Goal: Information Seeking & Learning: Check status

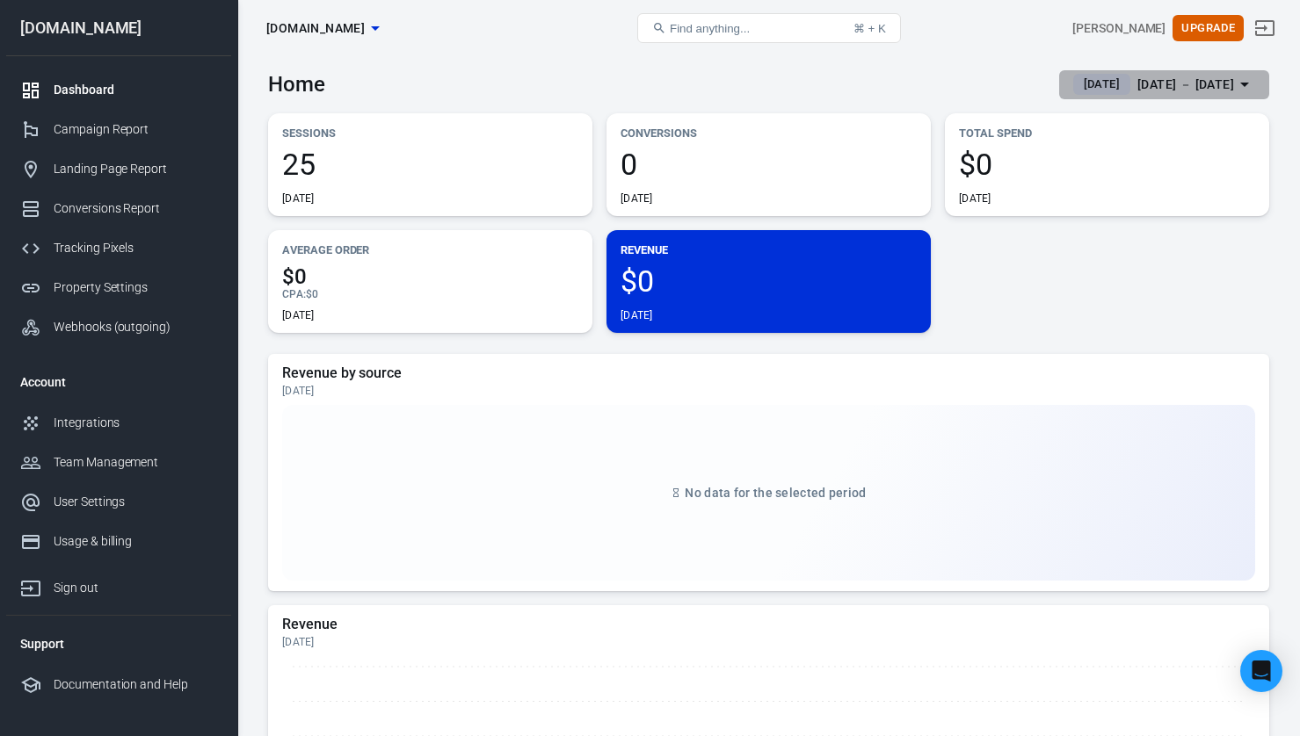
click at [1076, 90] on span "[DATE]" at bounding box center [1101, 85] width 50 height 18
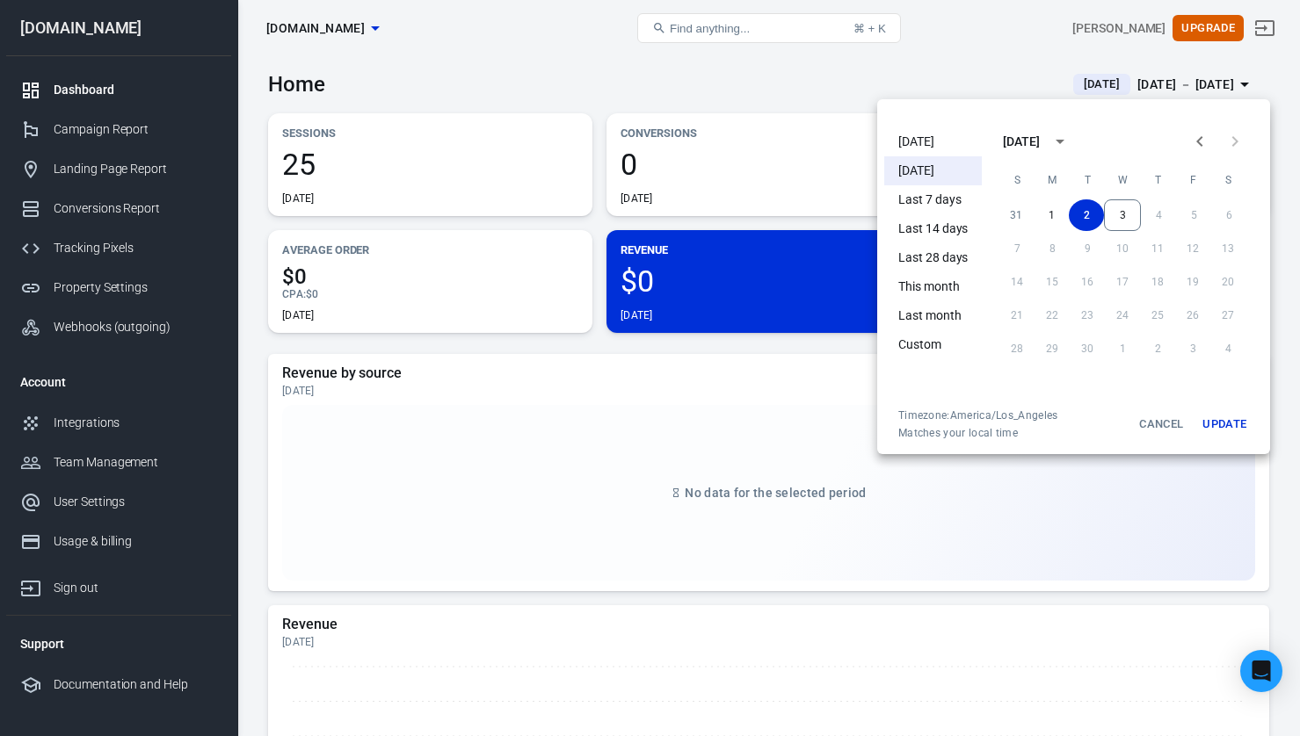
click at [948, 146] on li "[DATE]" at bounding box center [933, 141] width 98 height 29
click at [1226, 429] on button "Update" at bounding box center [1224, 425] width 56 height 32
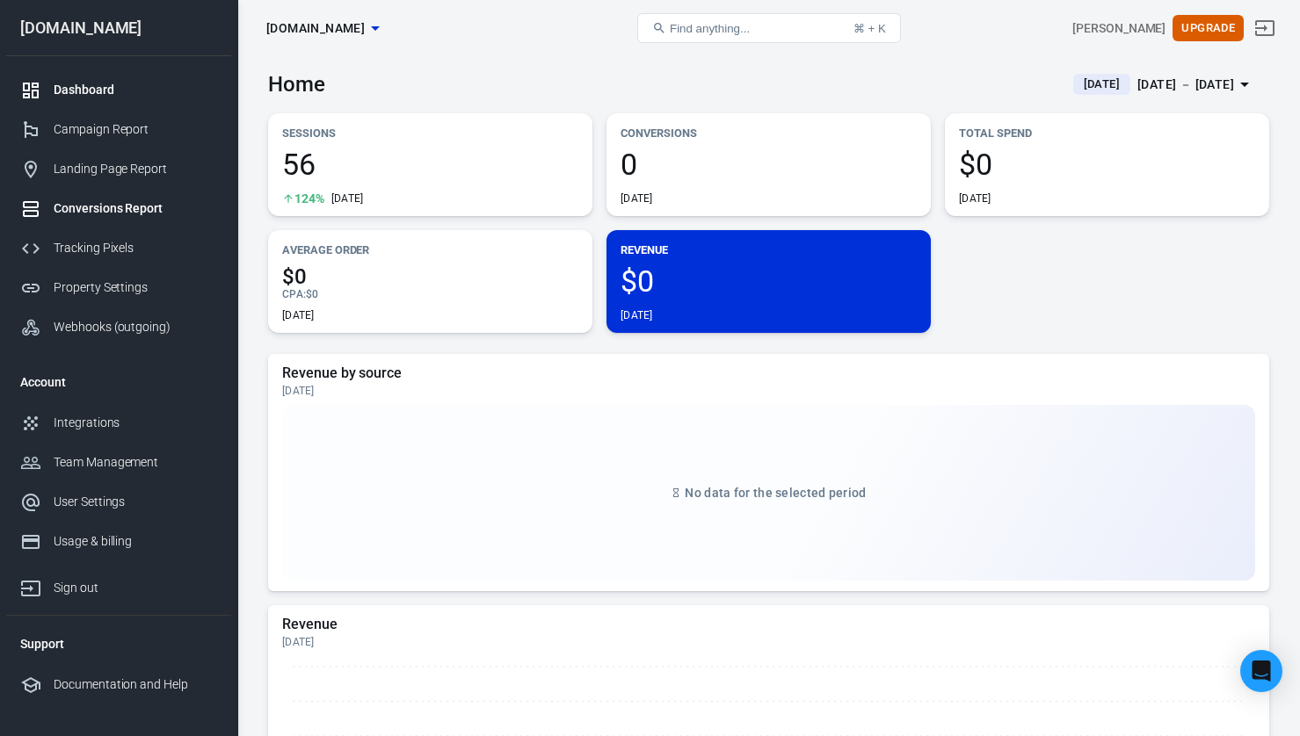
click at [94, 202] on div "Conversions Report" at bounding box center [135, 208] width 163 height 18
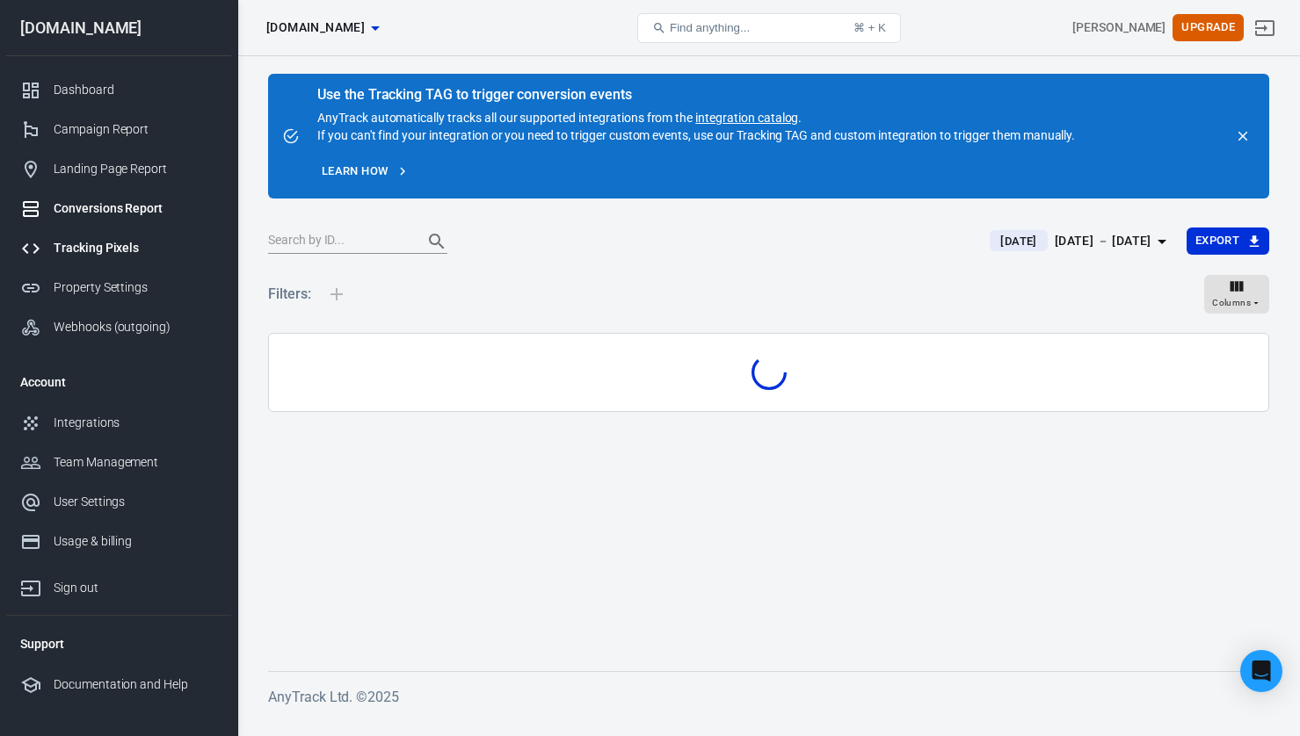
click at [102, 246] on div "Tracking Pixels" at bounding box center [135, 248] width 163 height 18
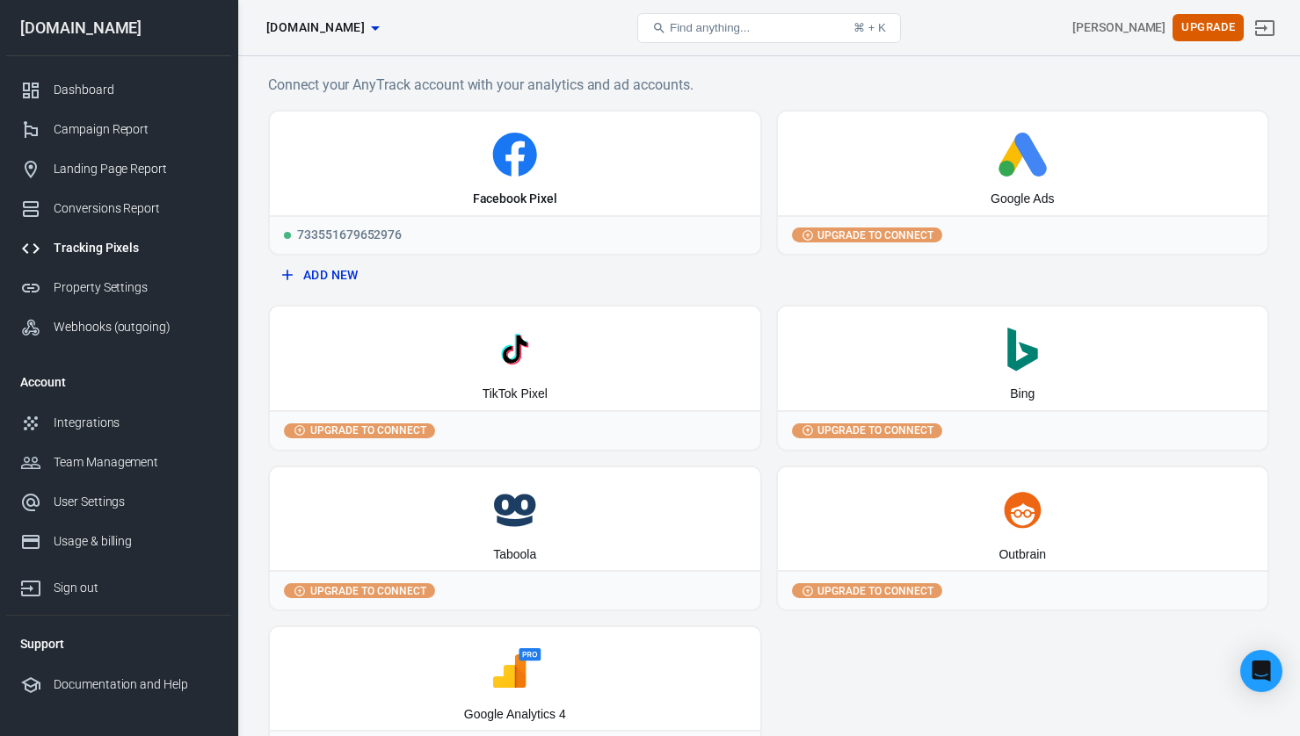
click at [749, 91] on h6 "Connect your AnyTrack account with your analytics and ad accounts." at bounding box center [768, 85] width 1001 height 22
click at [57, 107] on link "Dashboard" at bounding box center [118, 90] width 225 height 40
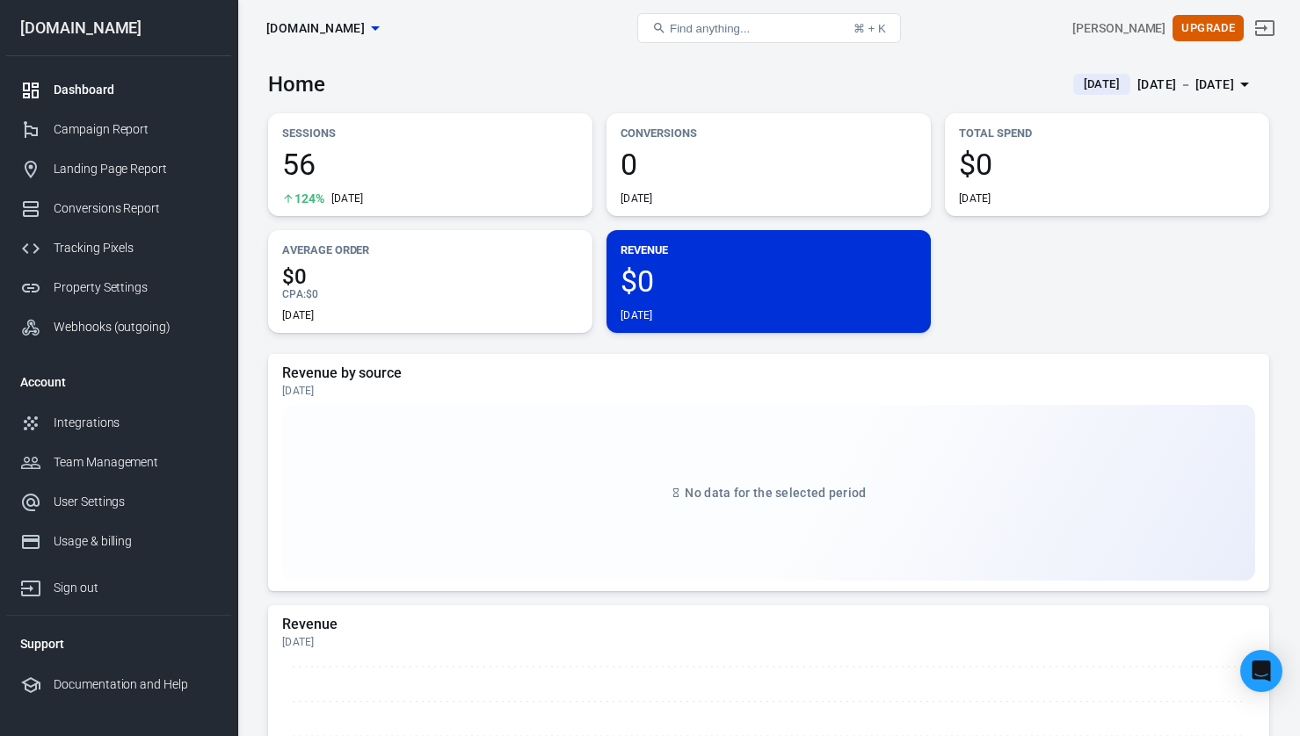
click at [1178, 303] on div "Sessions 56 124% [DATE] Conversions 0 [DATE] Total Spend $0 [DATE] Average Orde…" at bounding box center [768, 223] width 1001 height 220
click at [105, 208] on div "Conversions Report" at bounding box center [135, 208] width 163 height 18
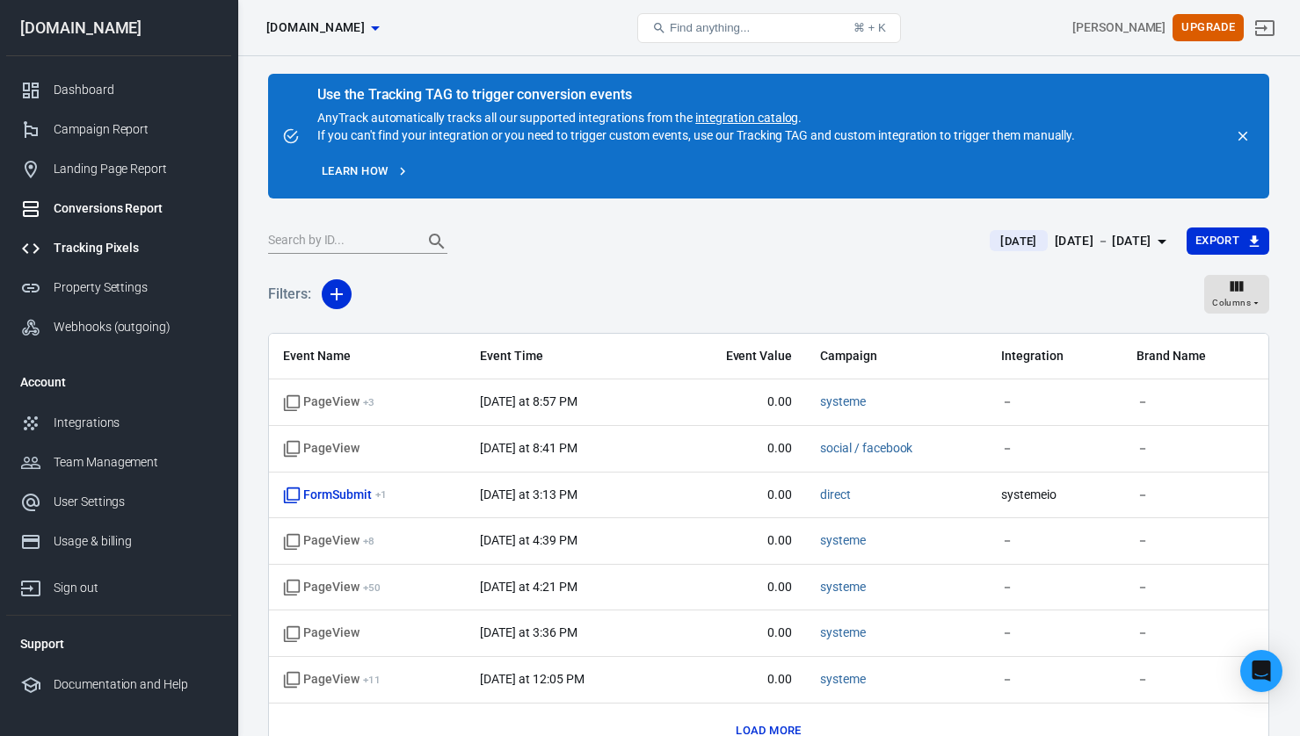
click at [104, 241] on div "Tracking Pixels" at bounding box center [135, 248] width 163 height 18
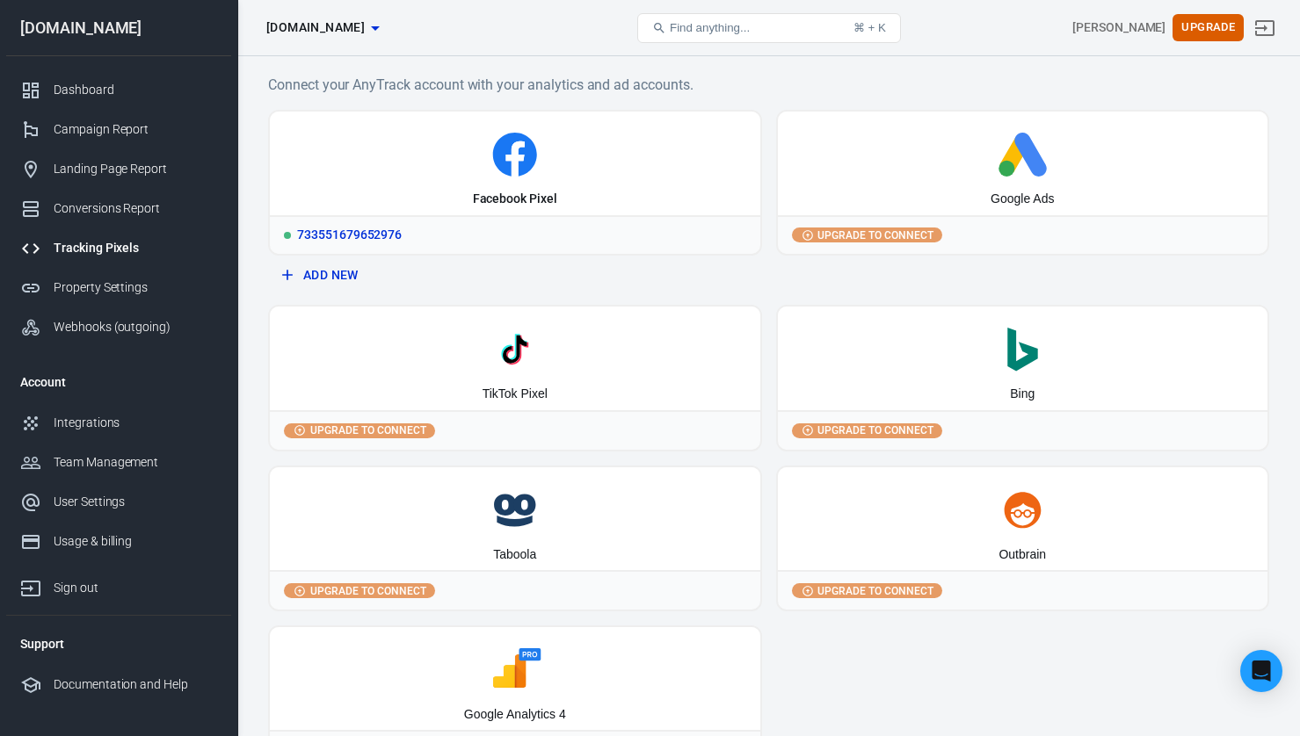
click at [380, 147] on icon at bounding box center [515, 155] width 476 height 44
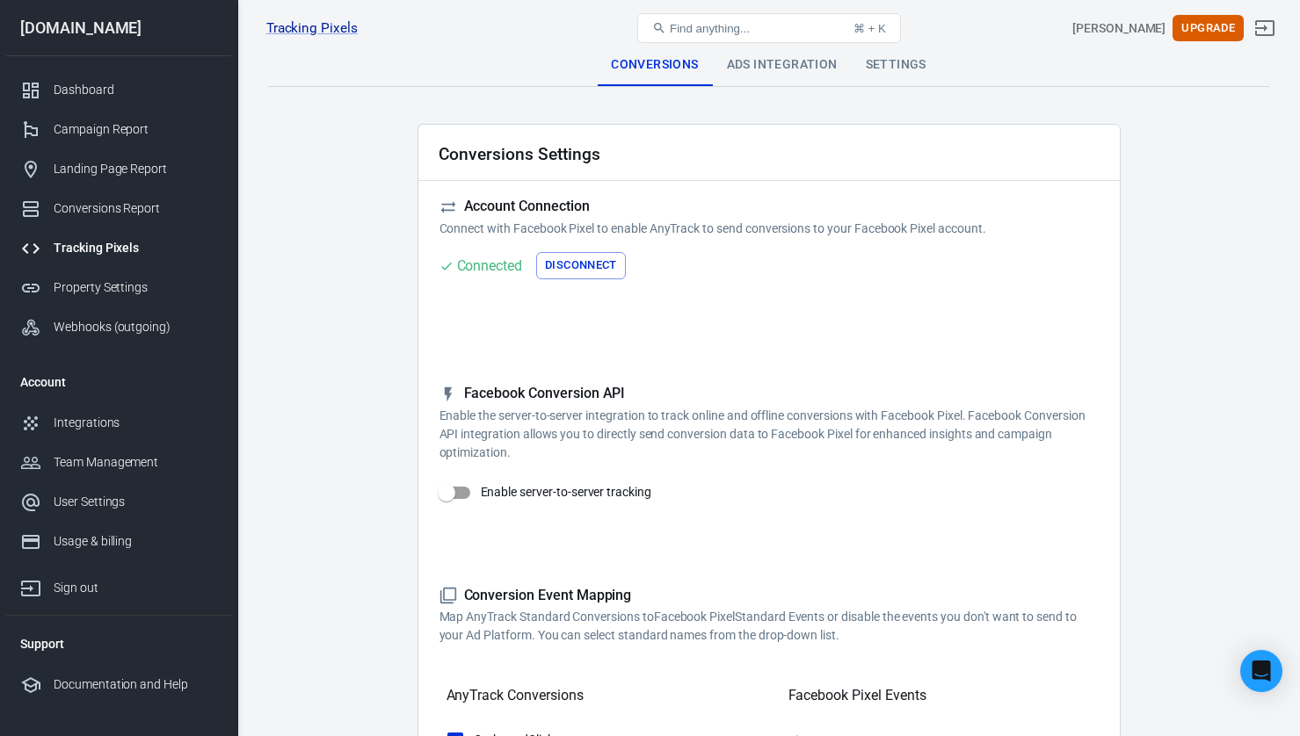
click at [761, 62] on div "Ads Integration" at bounding box center [782, 65] width 139 height 42
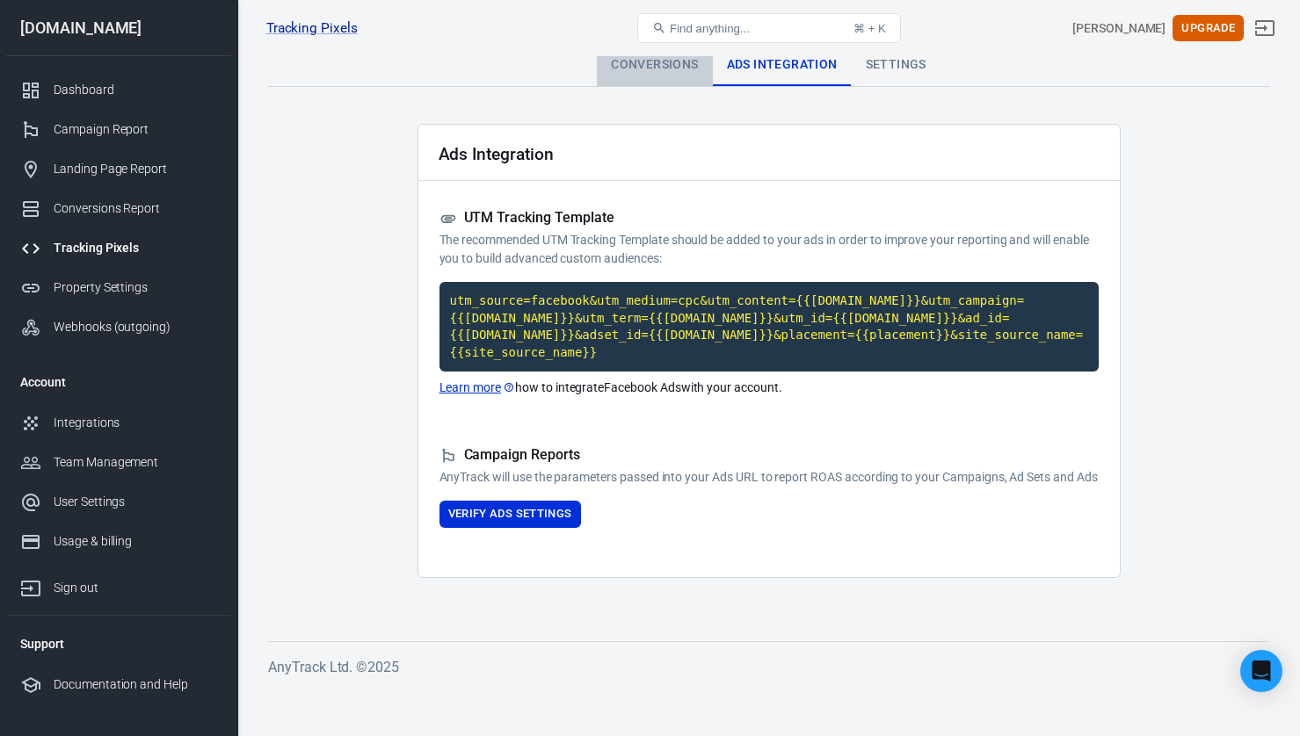
click at [615, 67] on div "Conversions" at bounding box center [654, 65] width 115 height 42
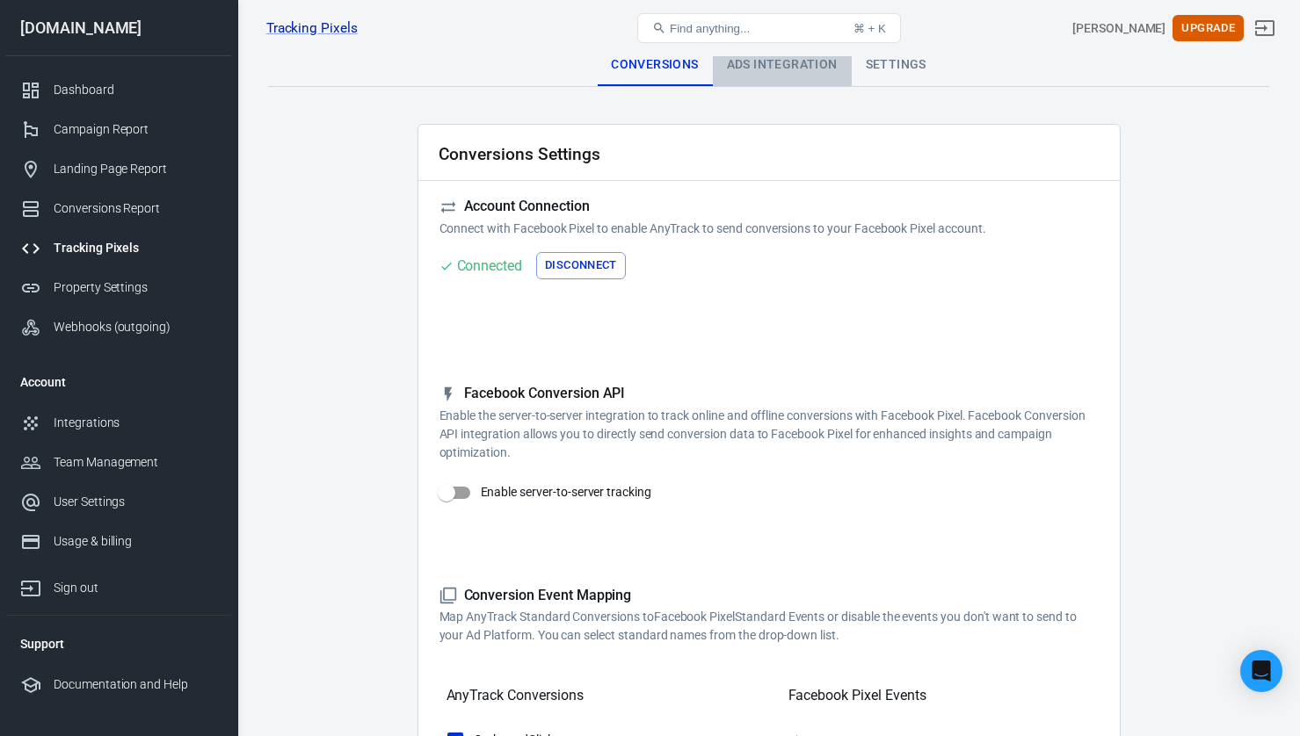
click at [800, 56] on div "Ads Integration" at bounding box center [782, 65] width 139 height 42
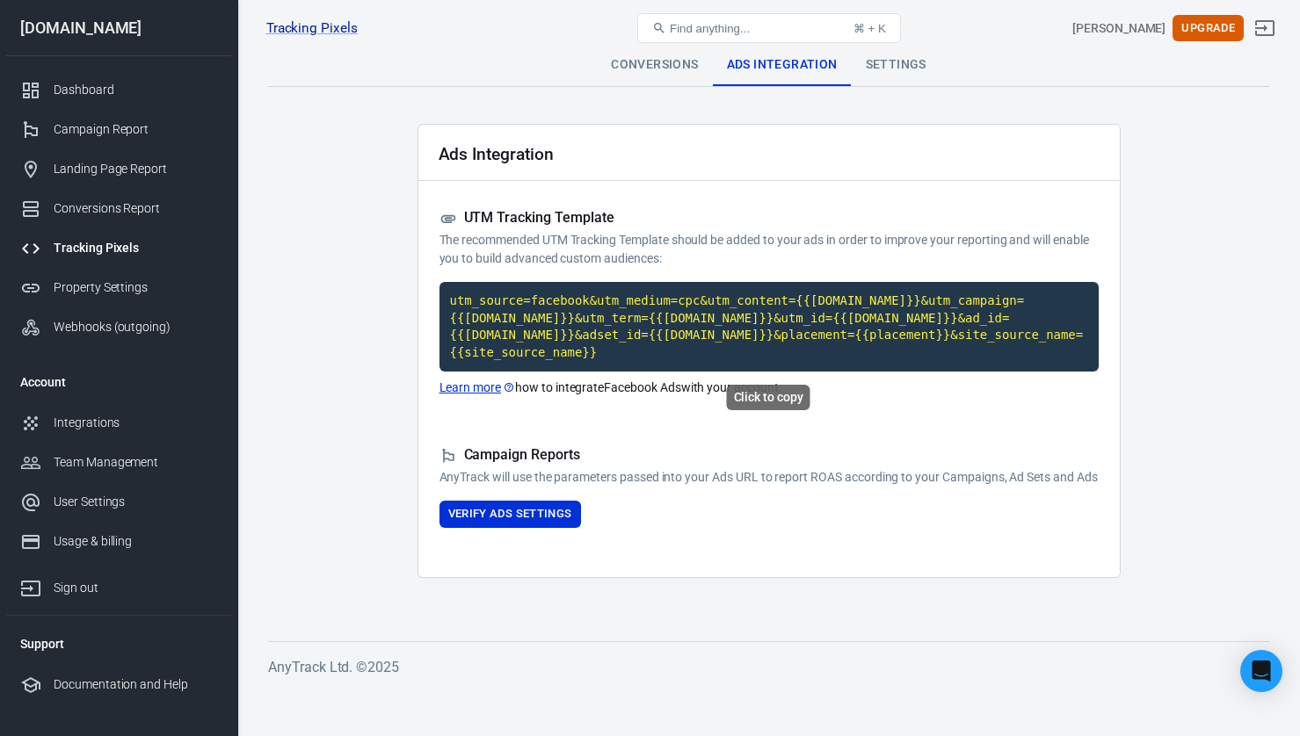
click at [575, 306] on code "utm_source=facebook&utm_medium=cpc&utm_content={{[DOMAIN_NAME]}}&utm_campaign={…" at bounding box center [768, 327] width 659 height 90
click at [648, 60] on div "Conversions" at bounding box center [654, 65] width 115 height 42
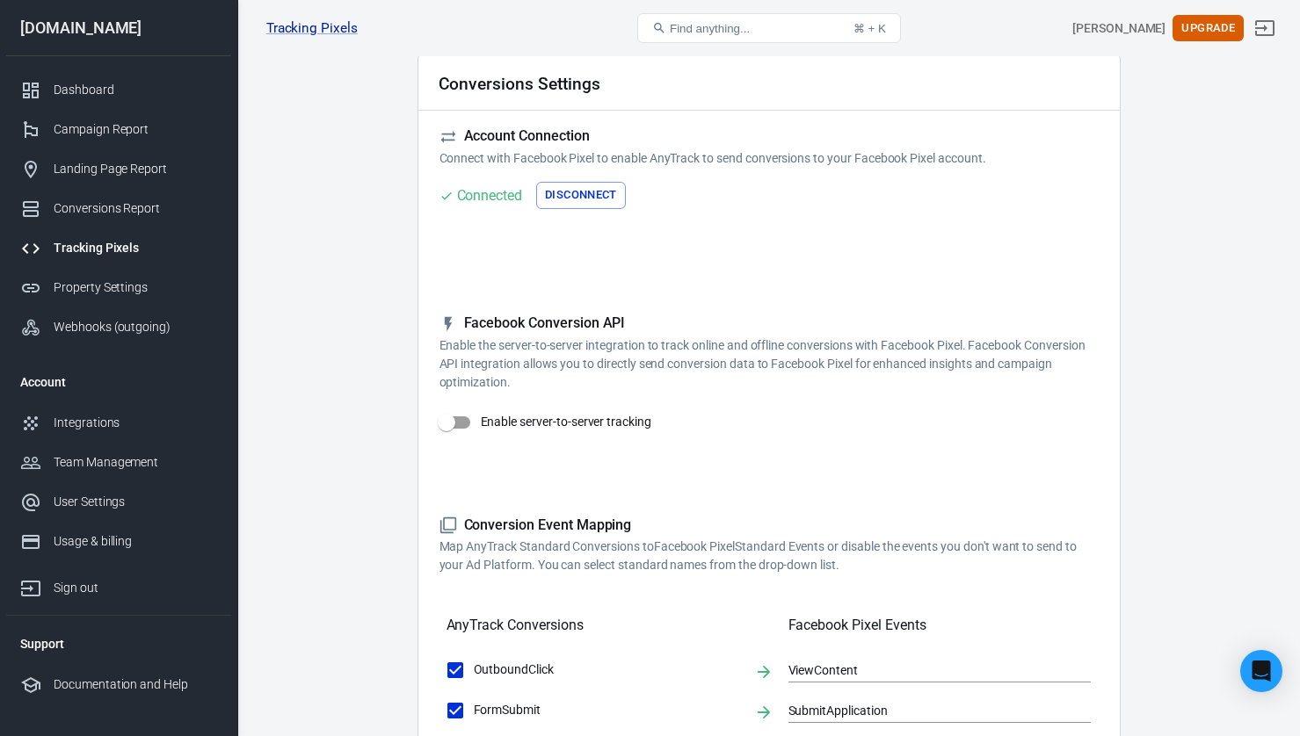
scroll to position [55, 0]
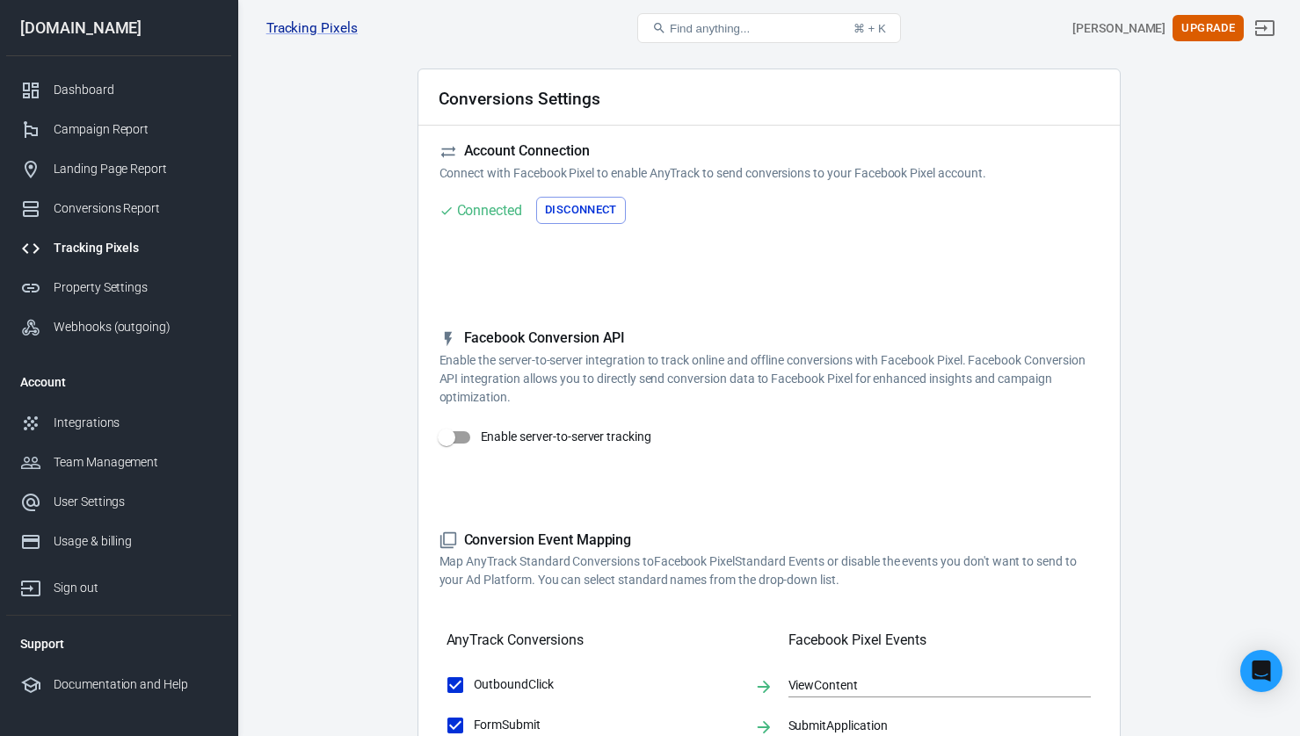
click at [453, 438] on input "Enable server-to-server tracking" at bounding box center [446, 437] width 100 height 33
checkbox input "false"
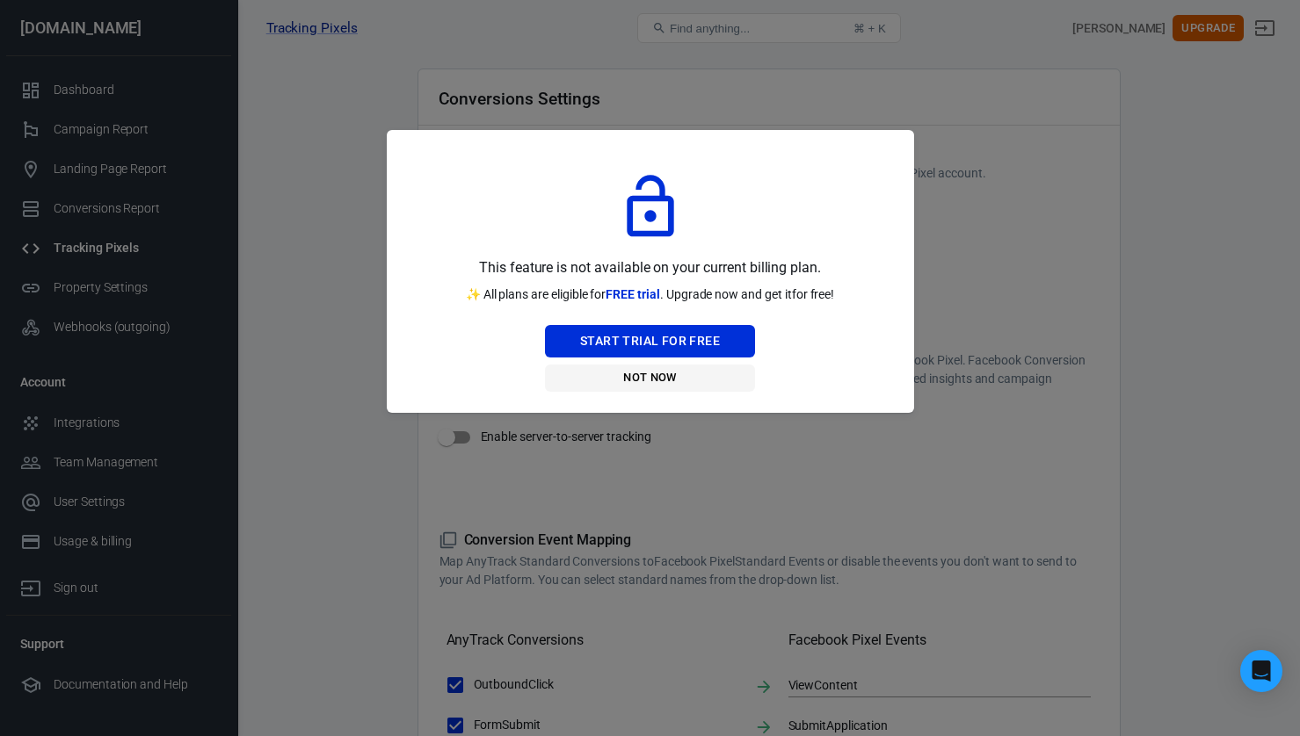
click at [650, 380] on button "Not Now" at bounding box center [650, 378] width 210 height 27
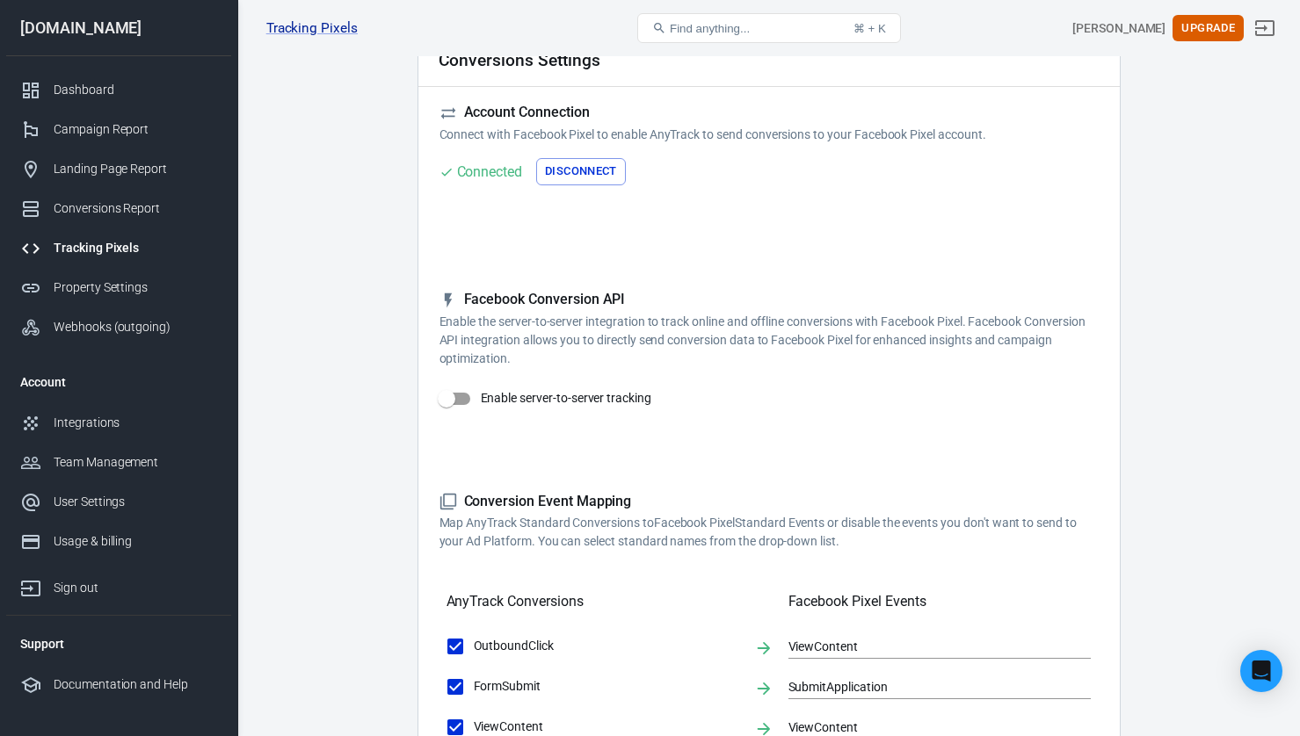
scroll to position [0, 0]
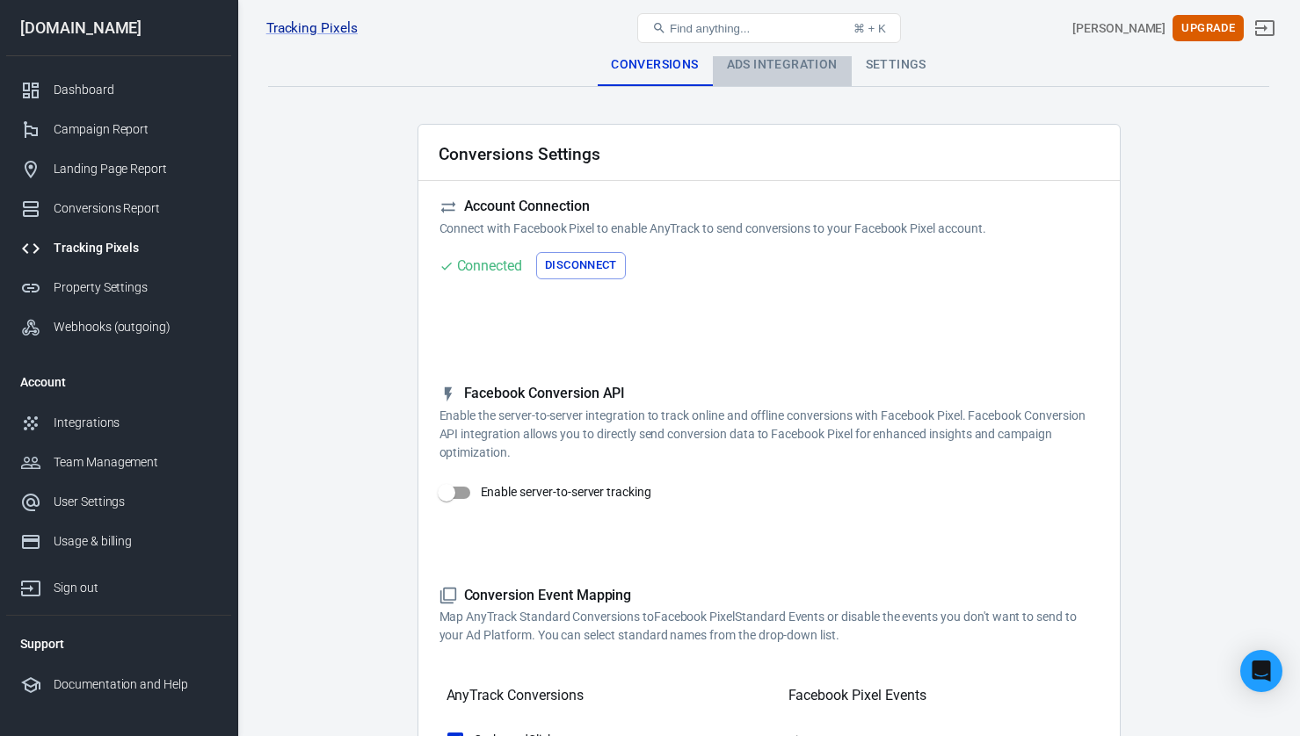
click at [776, 70] on div "Ads Integration" at bounding box center [782, 65] width 139 height 42
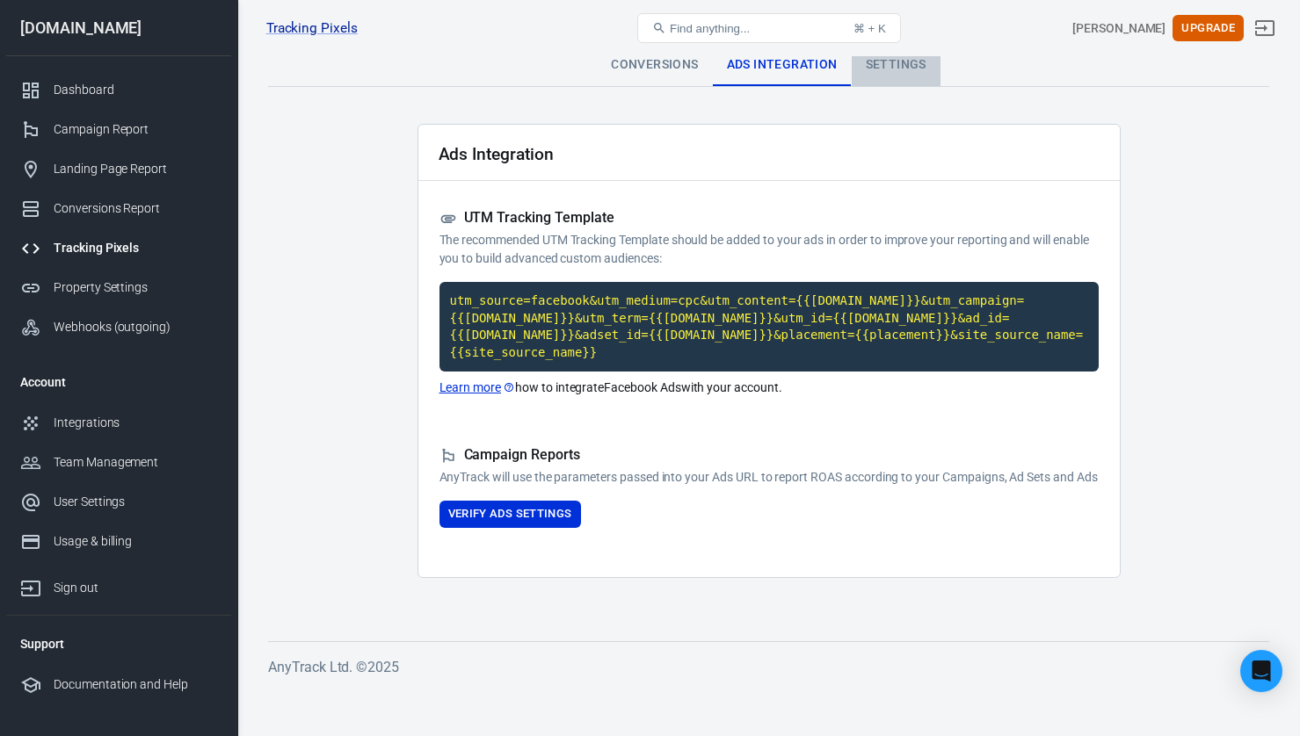
click at [890, 68] on div "Settings" at bounding box center [895, 65] width 89 height 42
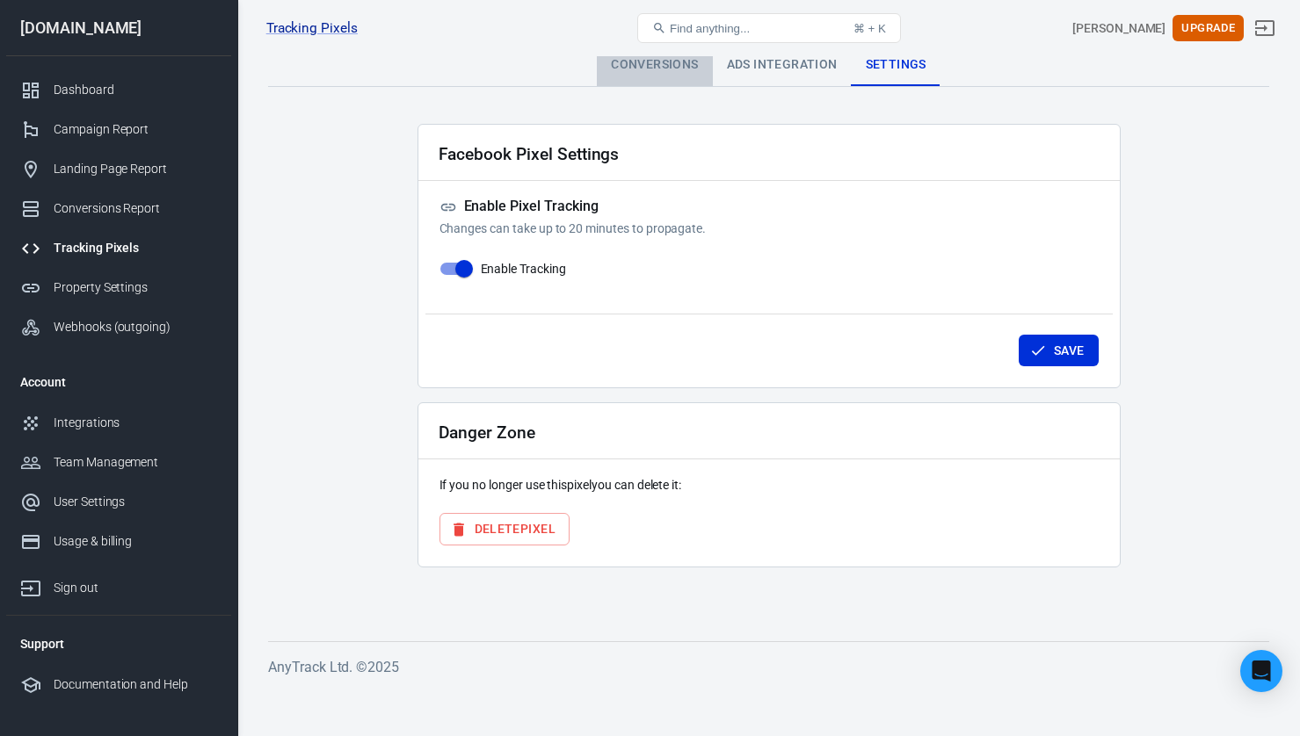
click at [668, 68] on div "Conversions" at bounding box center [654, 65] width 115 height 42
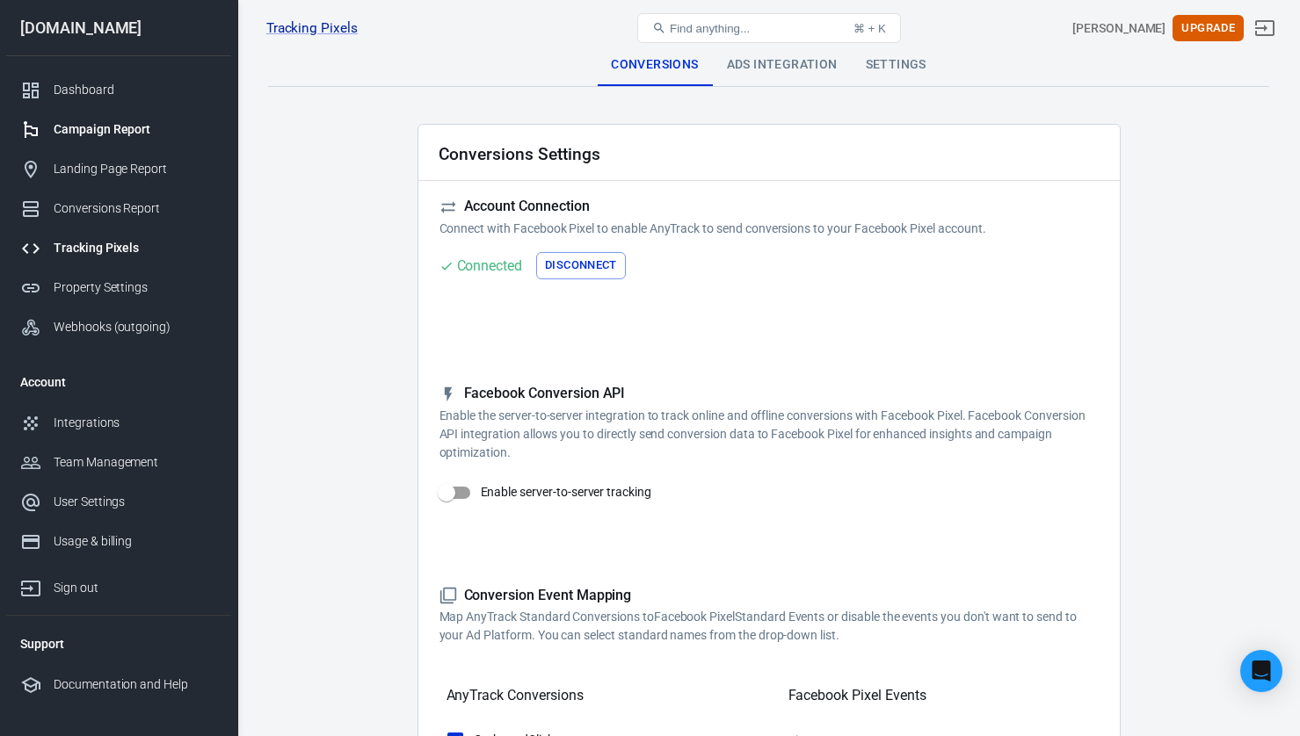
click at [94, 125] on div "Campaign Report" at bounding box center [135, 129] width 163 height 18
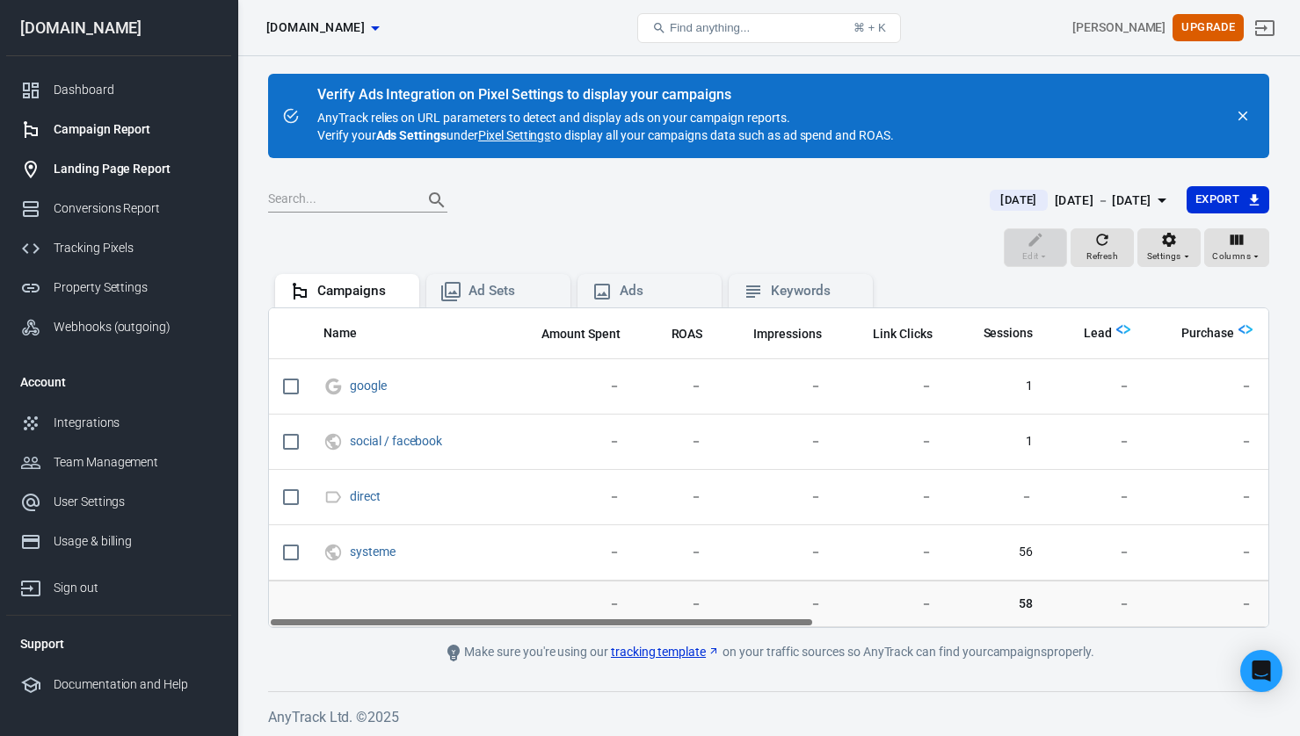
click at [127, 177] on div "Landing Page Report" at bounding box center [135, 169] width 163 height 18
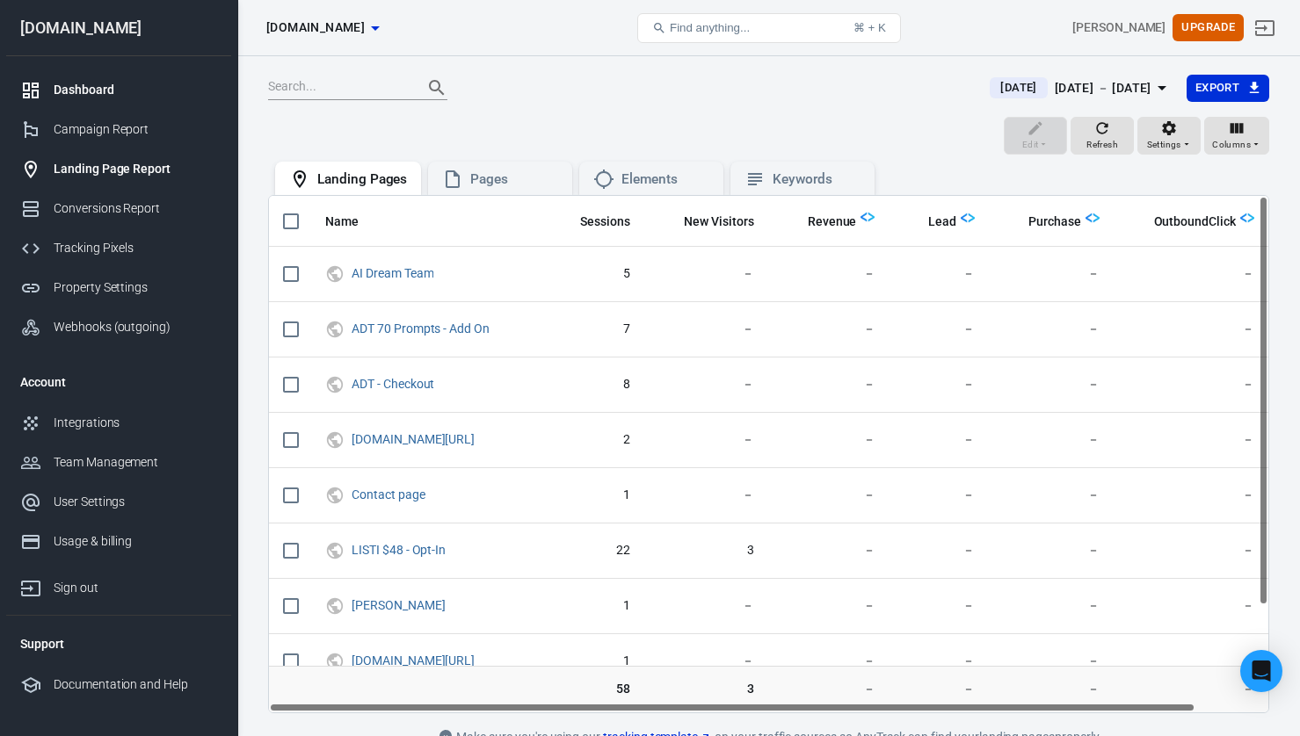
click at [91, 87] on div "Dashboard" at bounding box center [135, 90] width 163 height 18
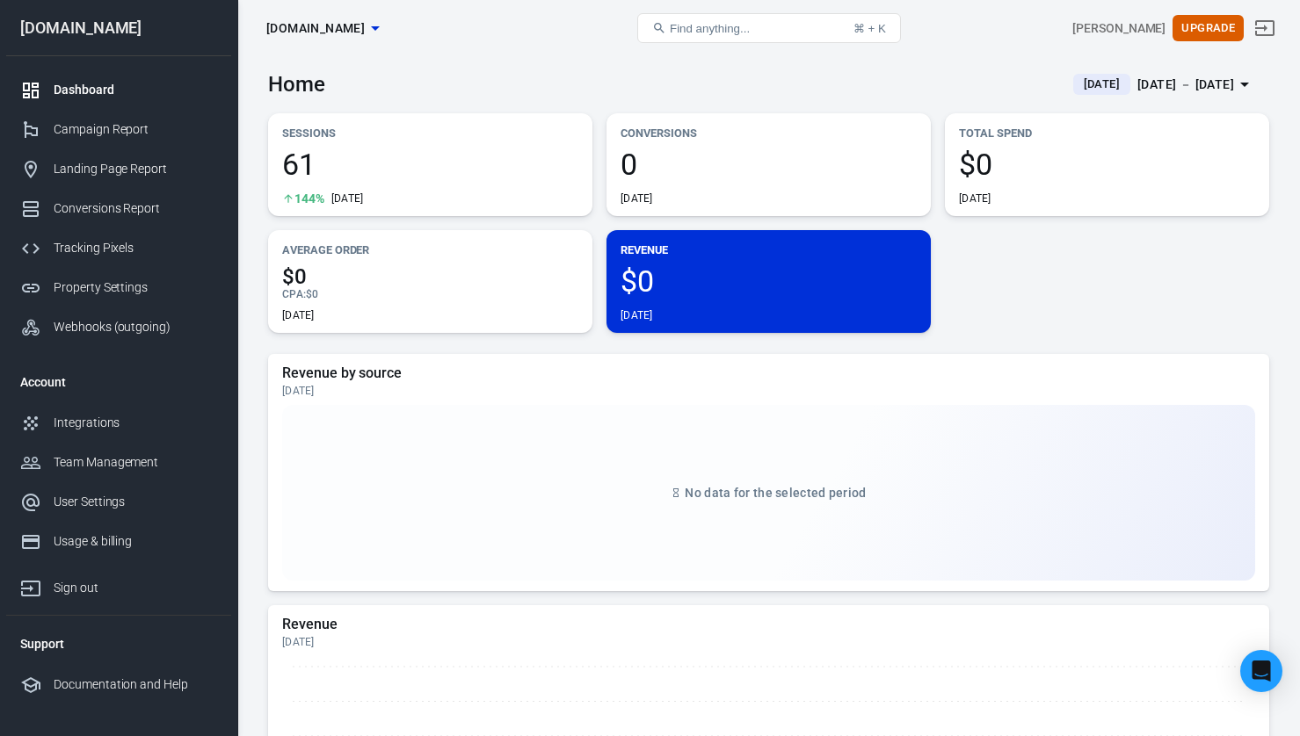
click at [1047, 278] on div "Sessions 61 144% [DATE] Conversions 0 [DATE] Total Spend $0 [DATE] Average Orde…" at bounding box center [768, 223] width 1001 height 220
click at [65, 420] on div "Integrations" at bounding box center [135, 423] width 163 height 18
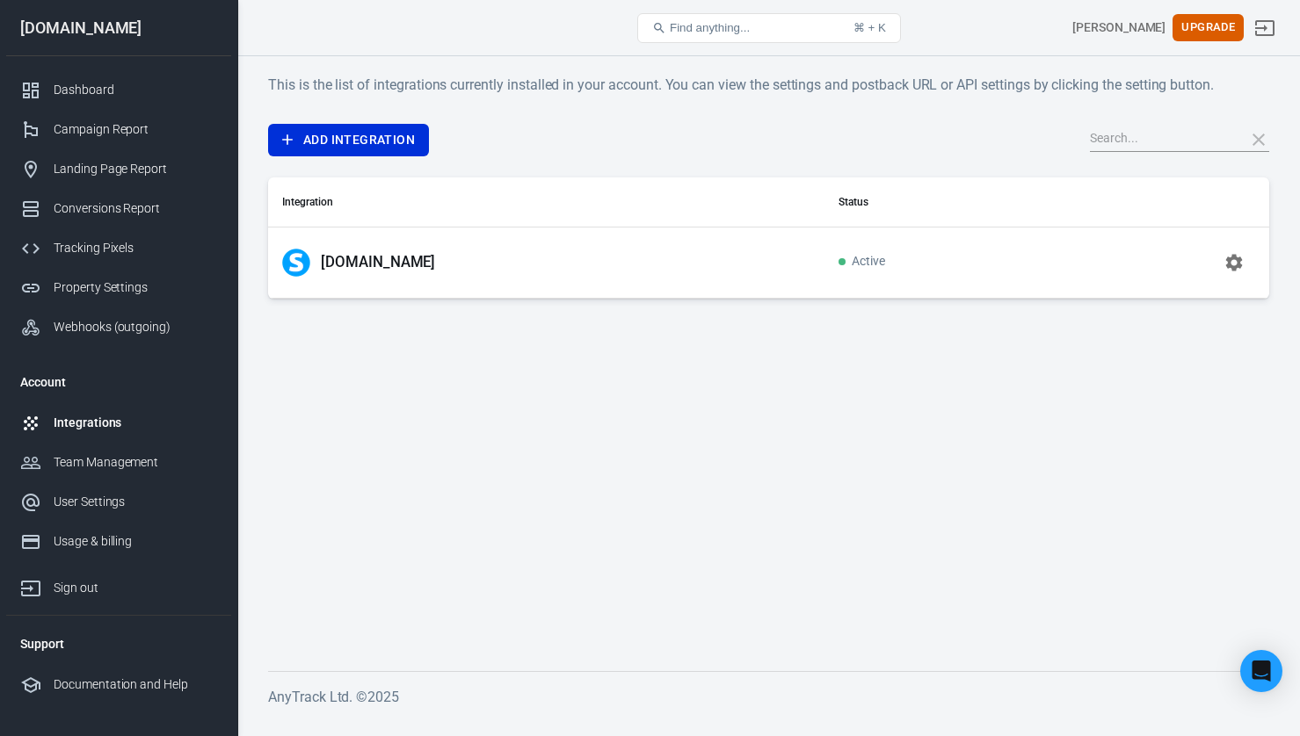
click at [450, 283] on td "[DOMAIN_NAME]" at bounding box center [546, 262] width 556 height 71
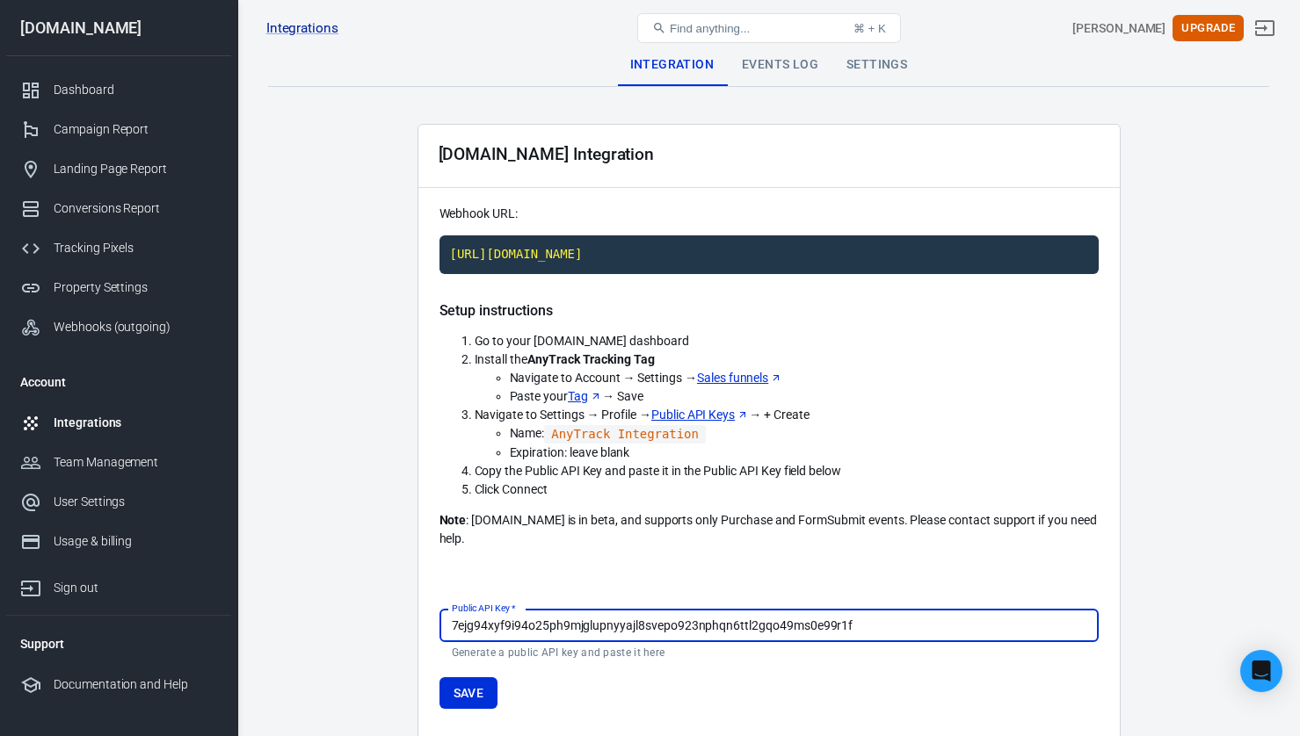
click at [769, 69] on div "Events Log" at bounding box center [780, 65] width 105 height 42
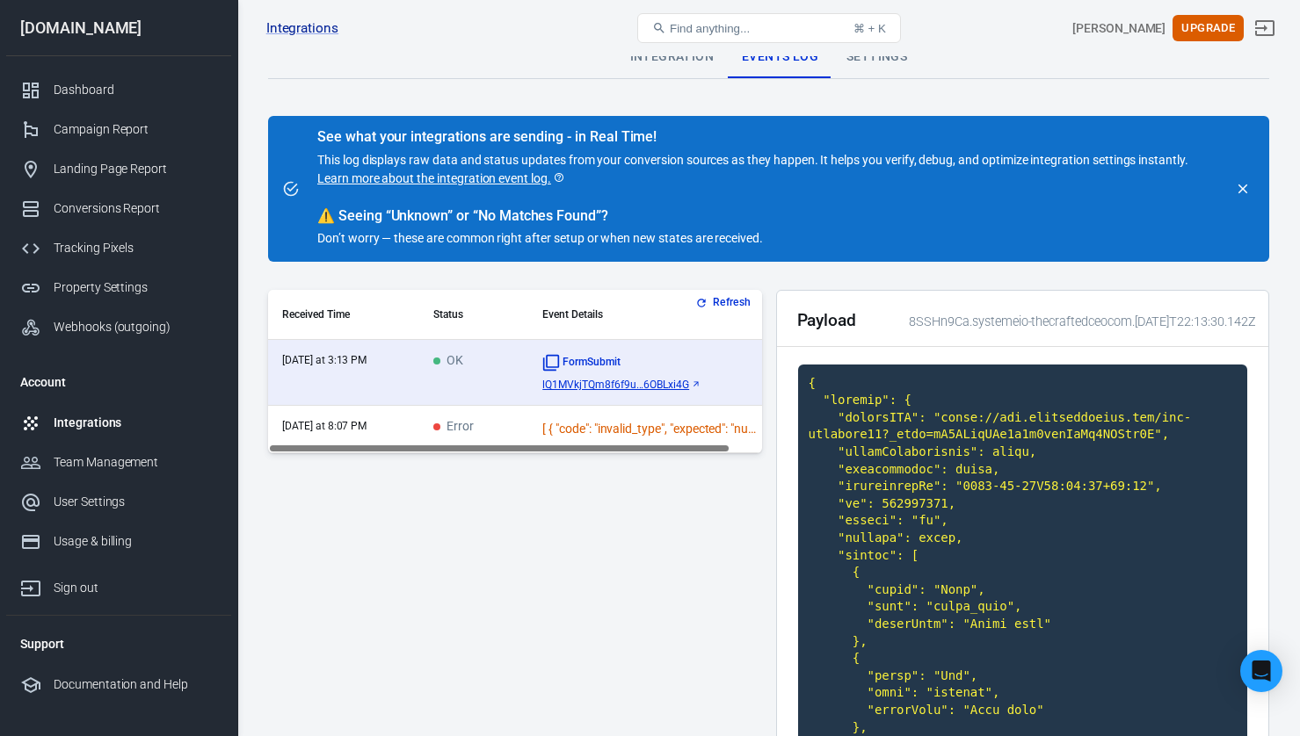
scroll to position [9, 0]
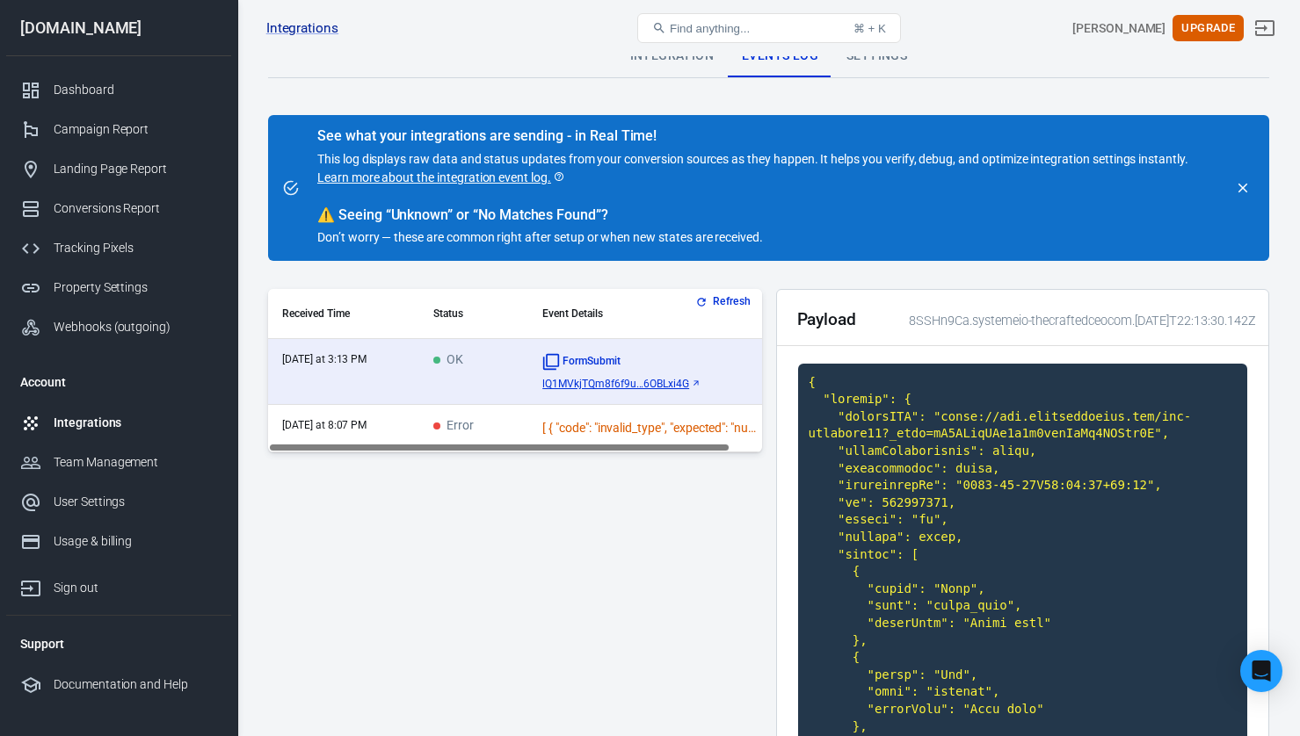
click at [569, 429] on div "[ { "code": "invalid_type", "expected": "number", "received": "null", "path": […" at bounding box center [652, 428] width 220 height 18
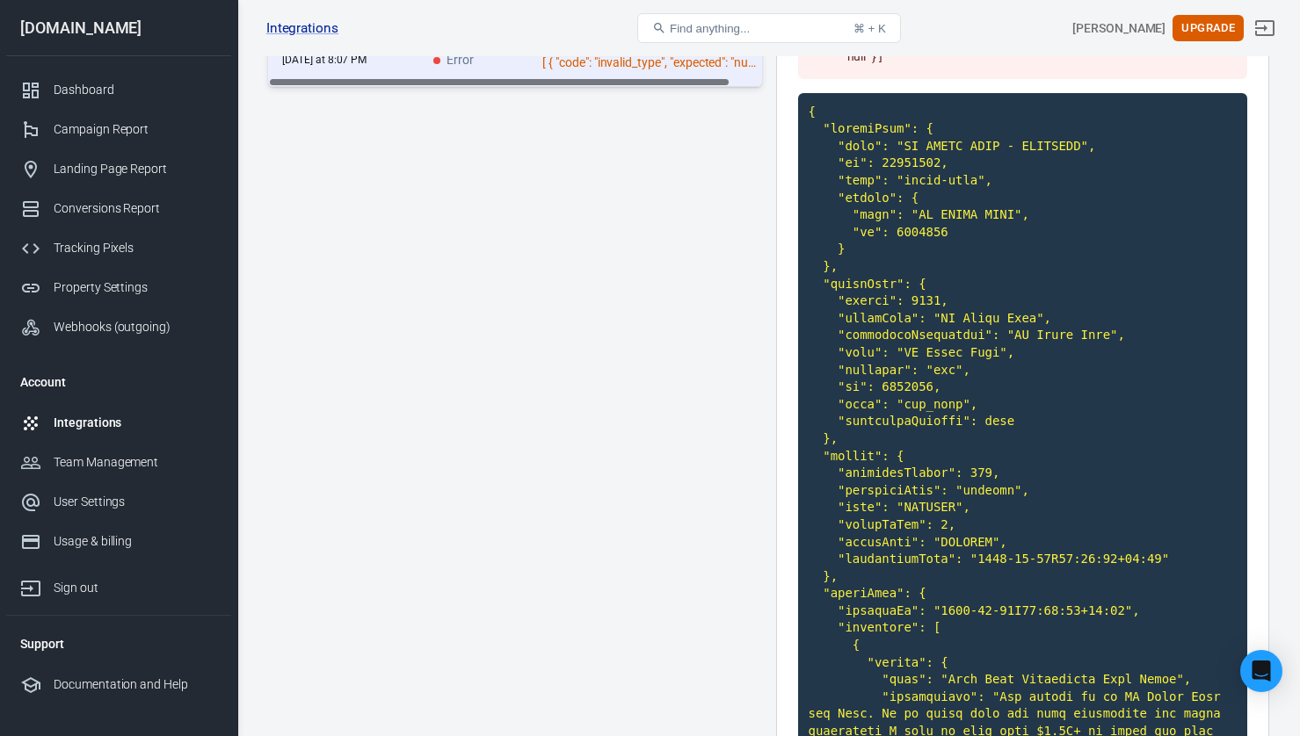
scroll to position [0, 0]
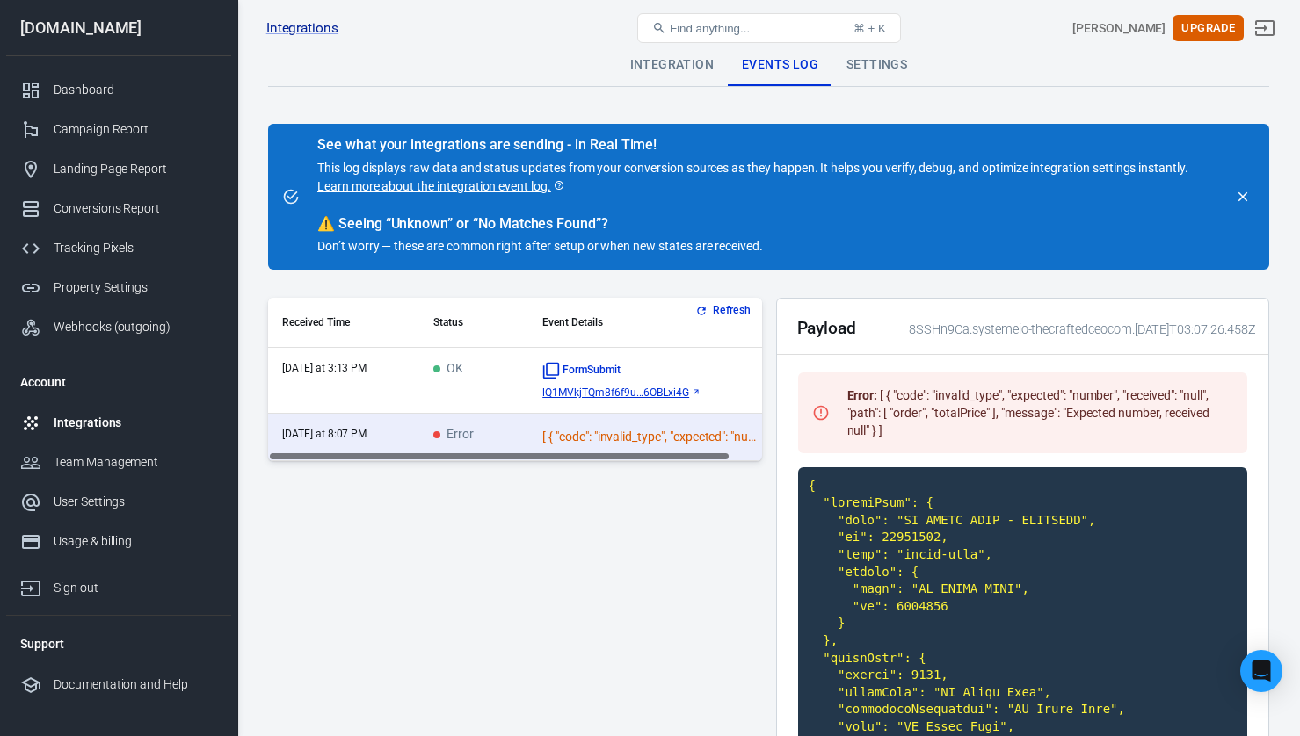
click at [352, 432] on time "[DATE] at 8:07 PM" at bounding box center [324, 434] width 84 height 12
click at [717, 312] on button "Refresh" at bounding box center [725, 310] width 66 height 18
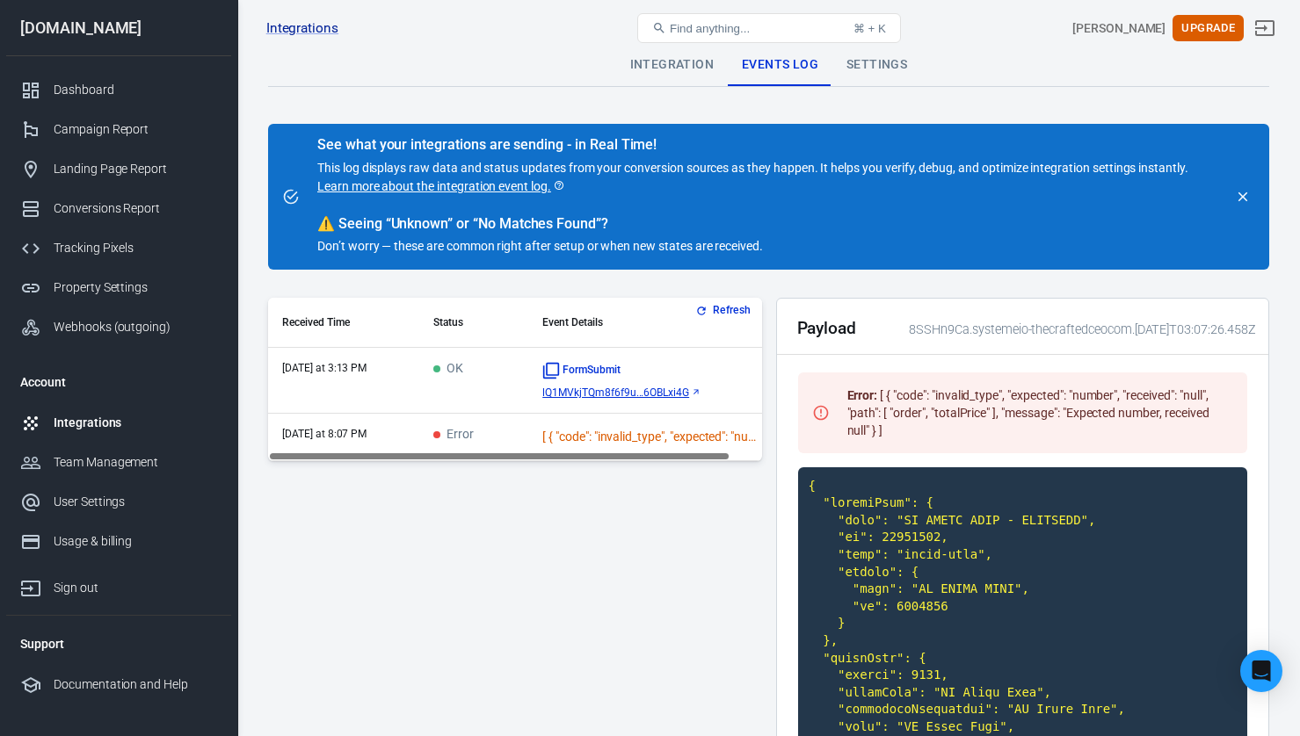
click at [689, 69] on div "Integration" at bounding box center [672, 65] width 112 height 42
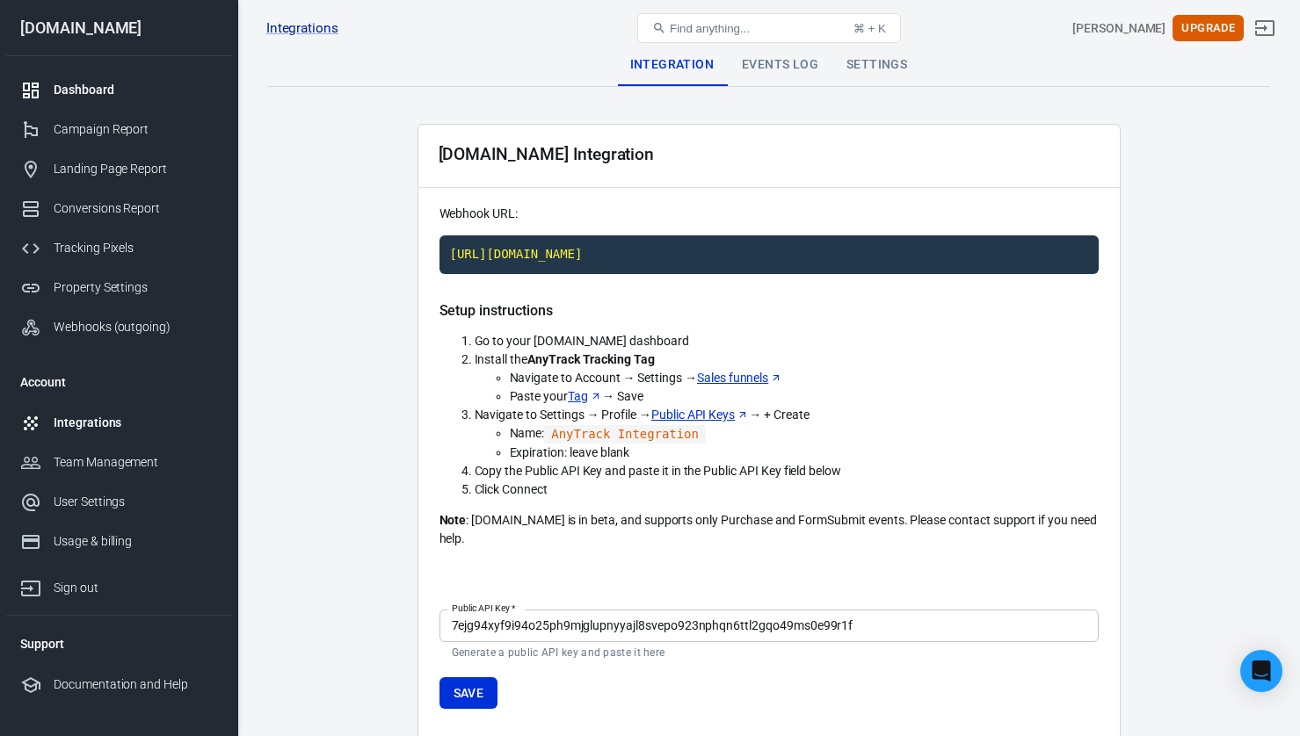
click at [102, 98] on div "Dashboard" at bounding box center [135, 90] width 163 height 18
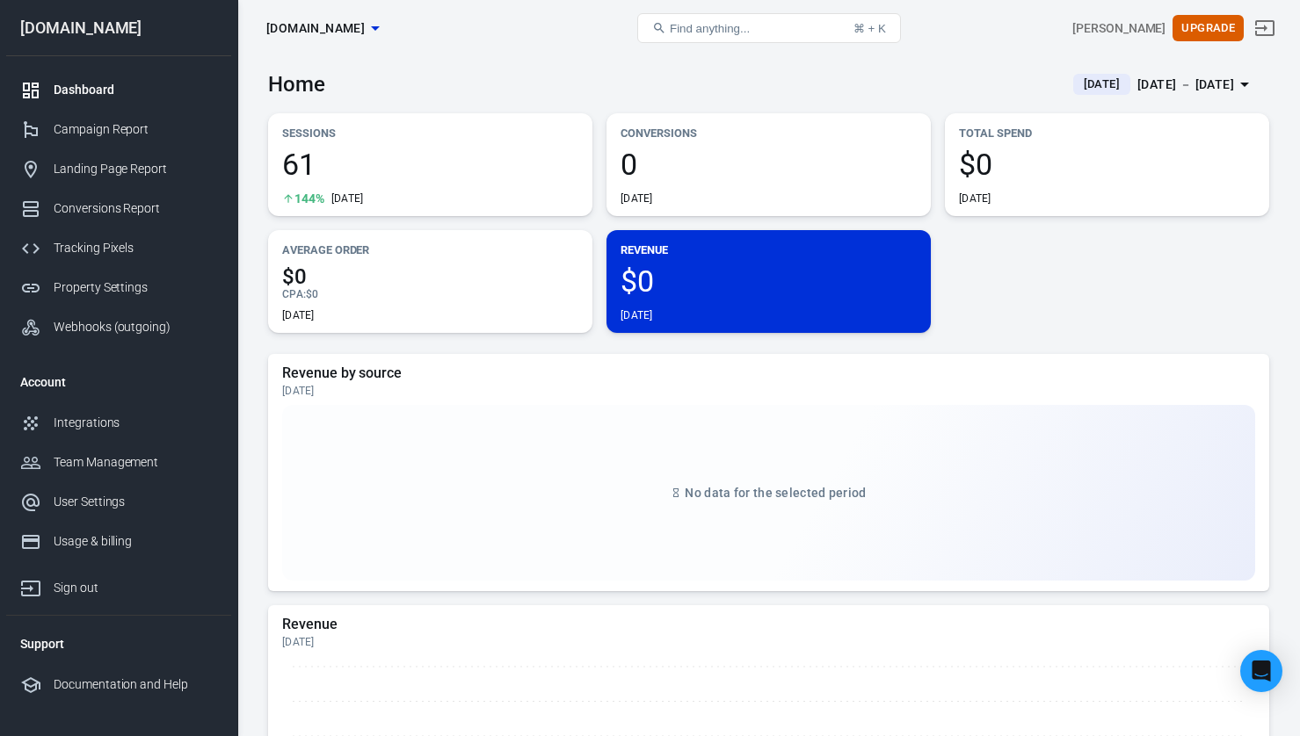
click at [1047, 296] on div "Sessions 61 144% [DATE] Conversions 0 [DATE] Total Spend $0 [DATE] Average Orde…" at bounding box center [768, 223] width 1001 height 220
click at [88, 427] on div "Integrations" at bounding box center [135, 423] width 163 height 18
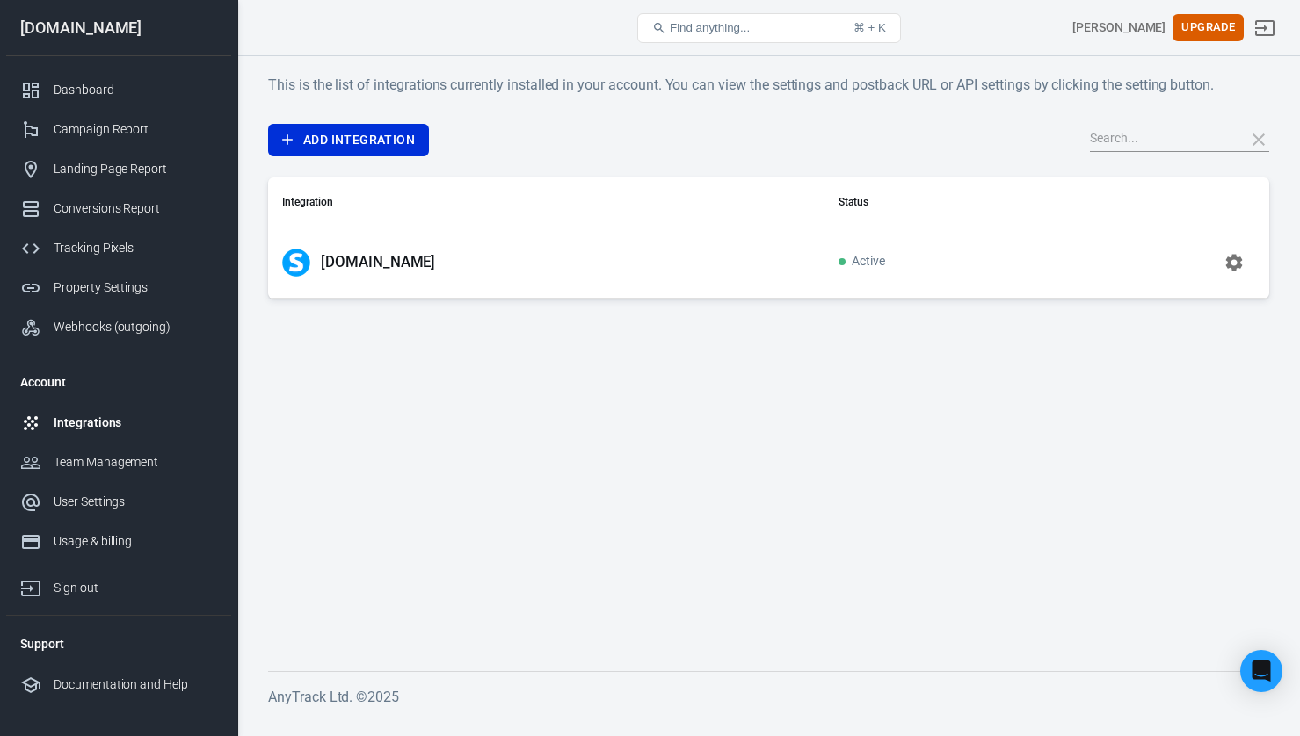
click at [375, 264] on p "[DOMAIN_NAME]" at bounding box center [378, 262] width 114 height 18
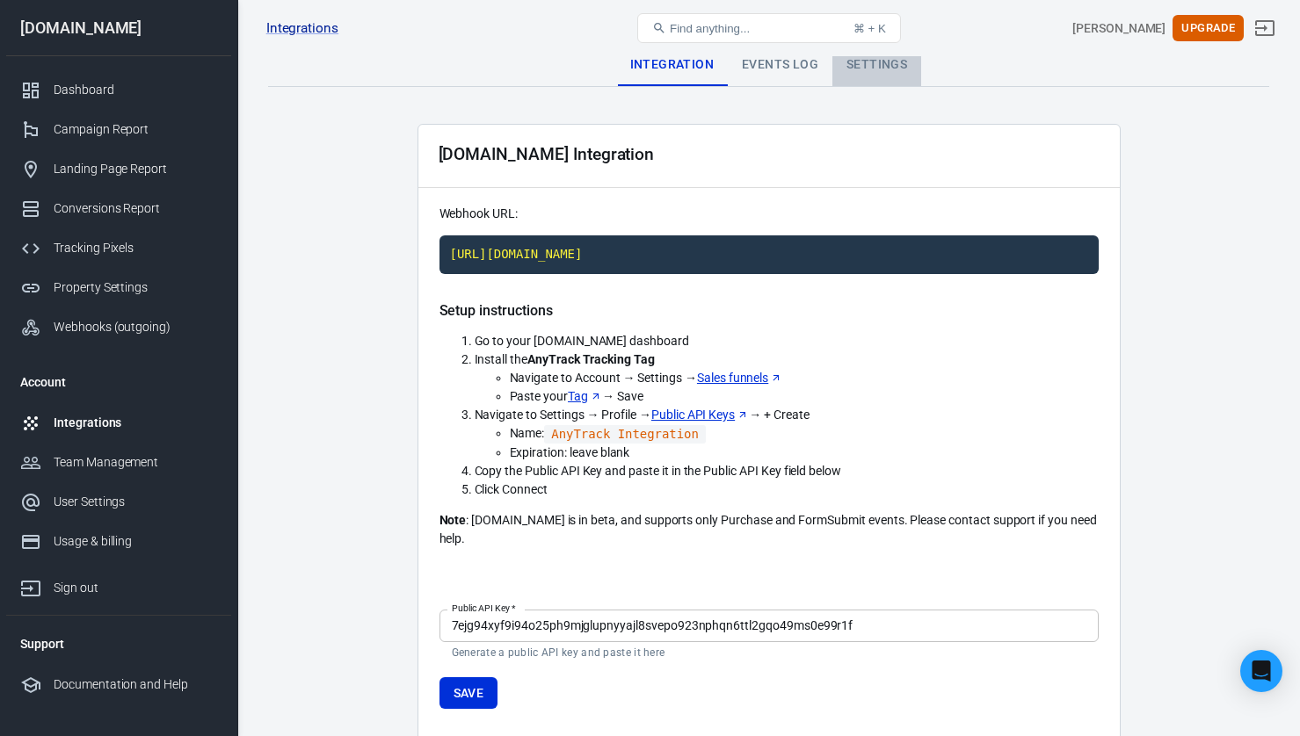
click at [908, 76] on div "Settings" at bounding box center [876, 65] width 89 height 42
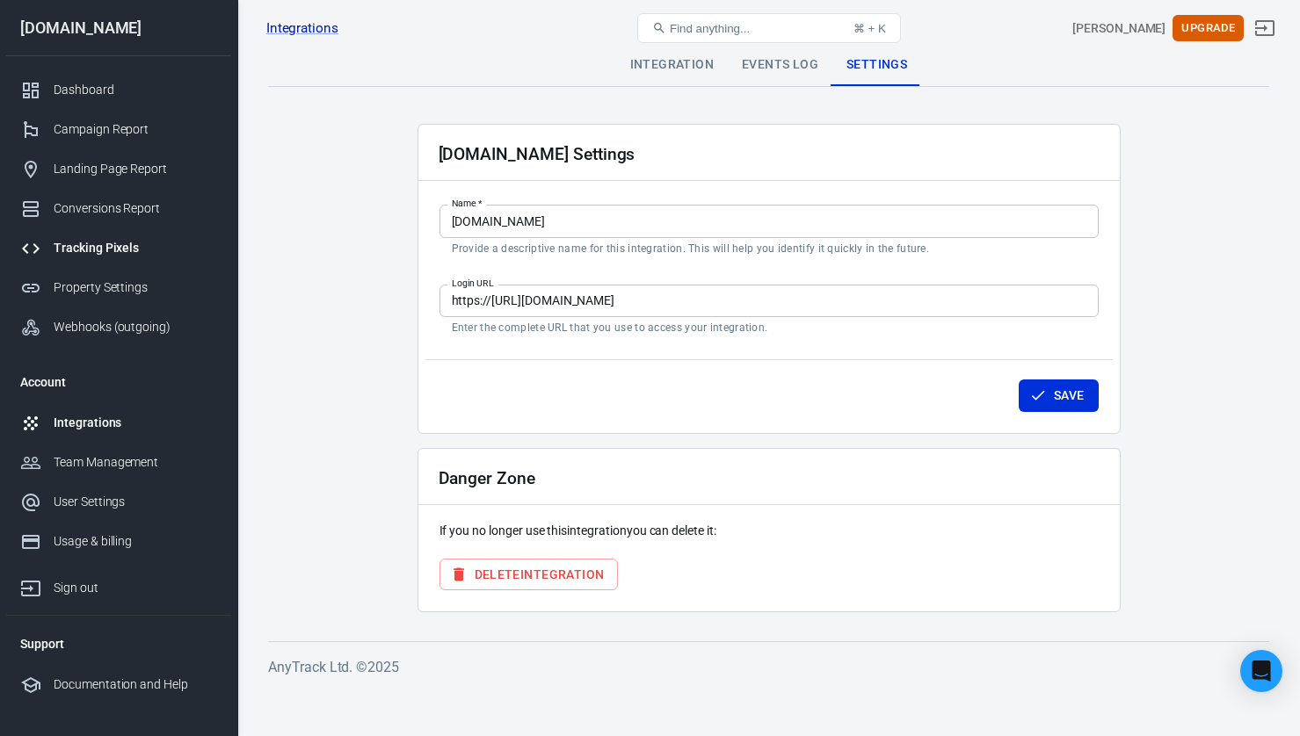
click at [105, 254] on div "Tracking Pixels" at bounding box center [135, 248] width 163 height 18
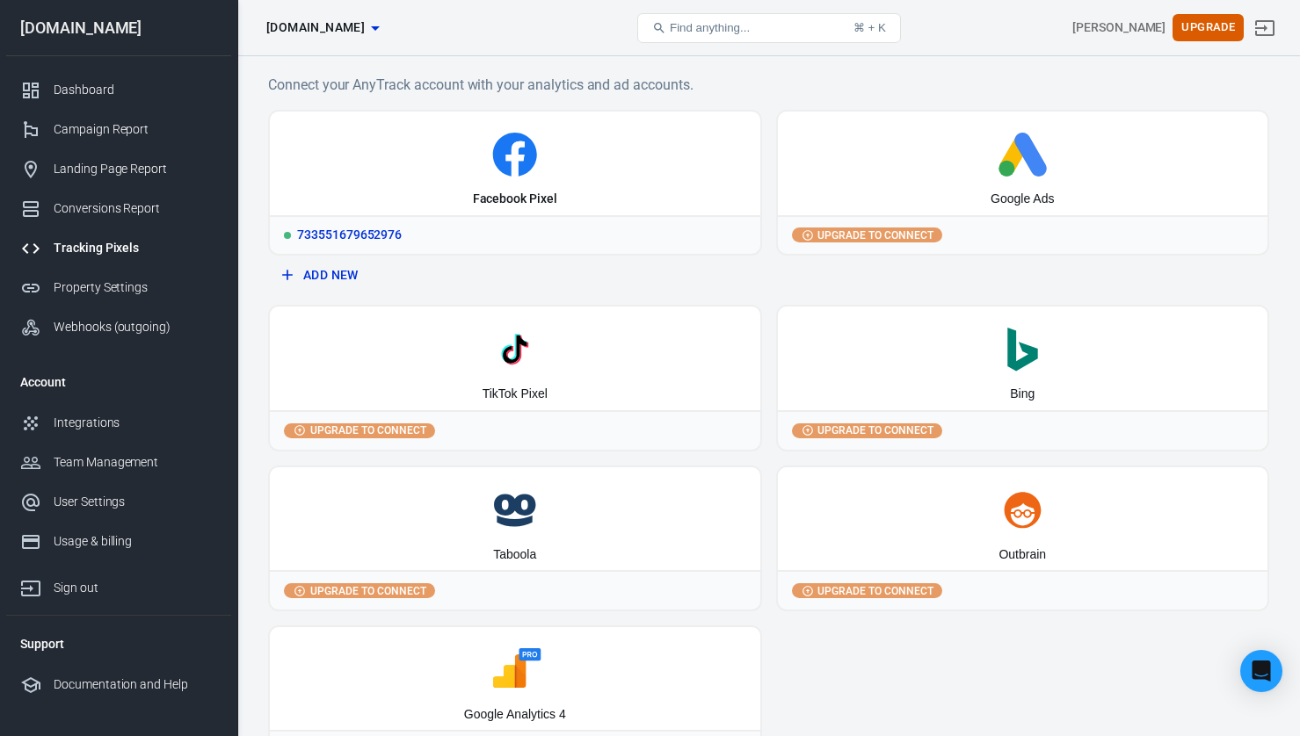
click at [379, 199] on div "Facebook Pixel" at bounding box center [515, 164] width 490 height 104
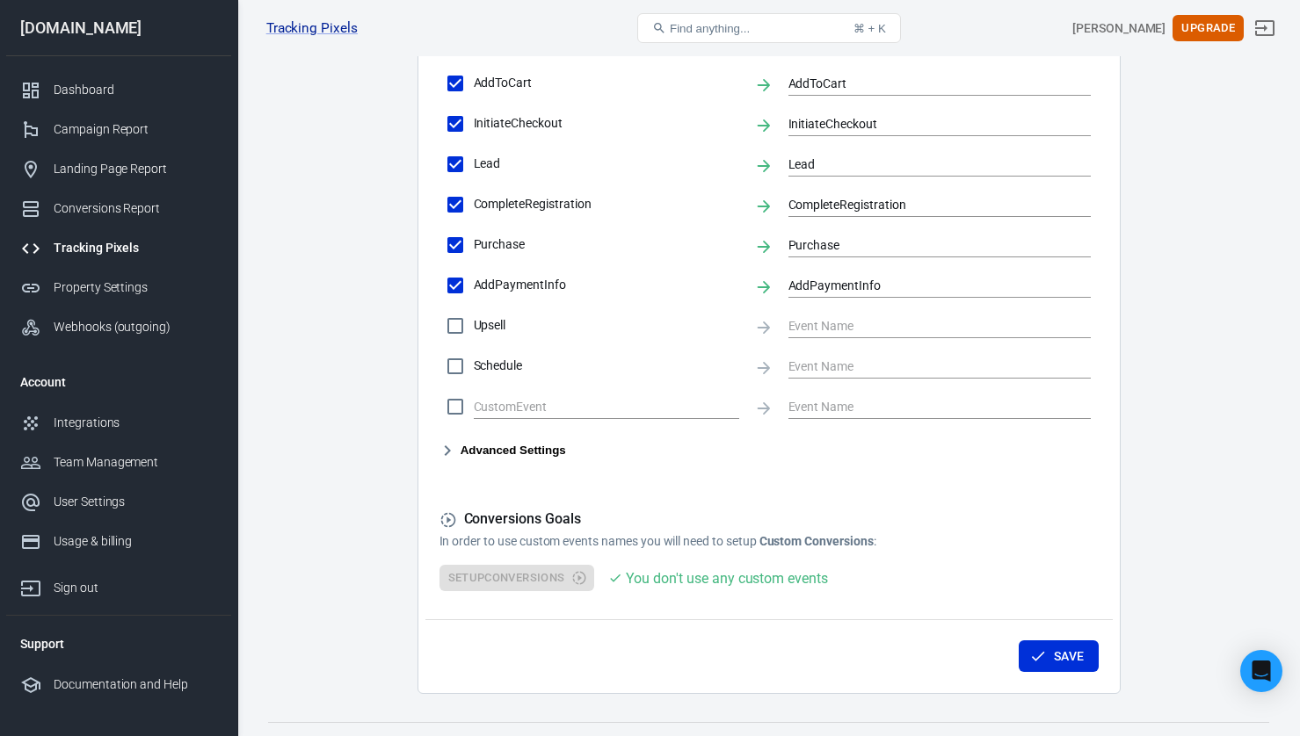
scroll to position [814, 0]
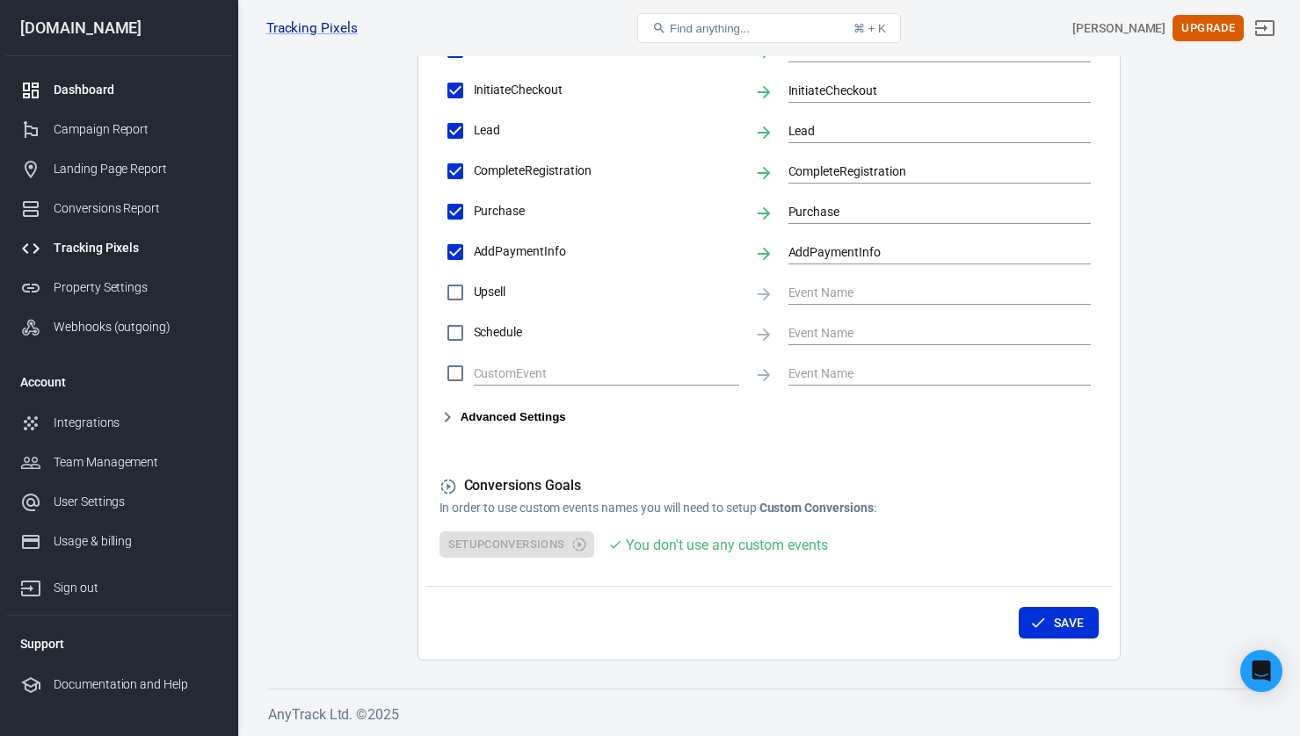
click at [94, 98] on div "Dashboard" at bounding box center [135, 90] width 163 height 18
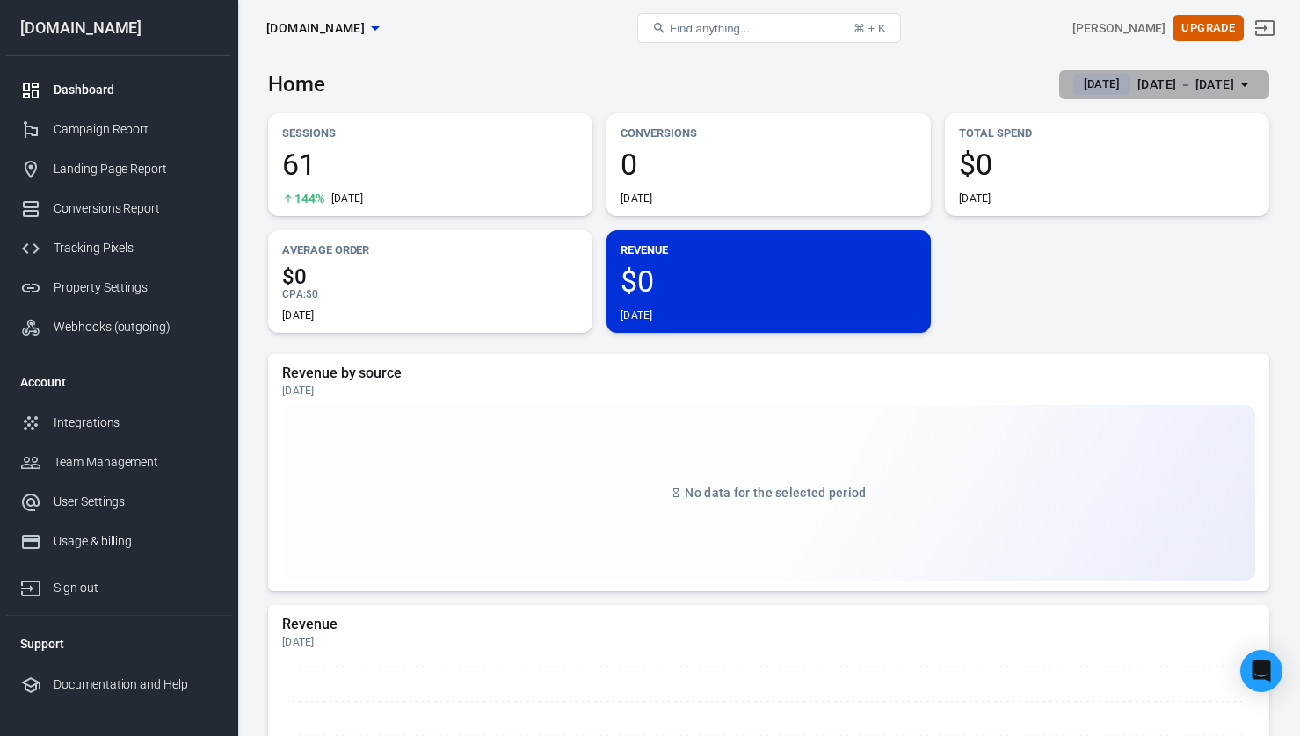
click at [1091, 86] on span "[DATE]" at bounding box center [1101, 85] width 50 height 18
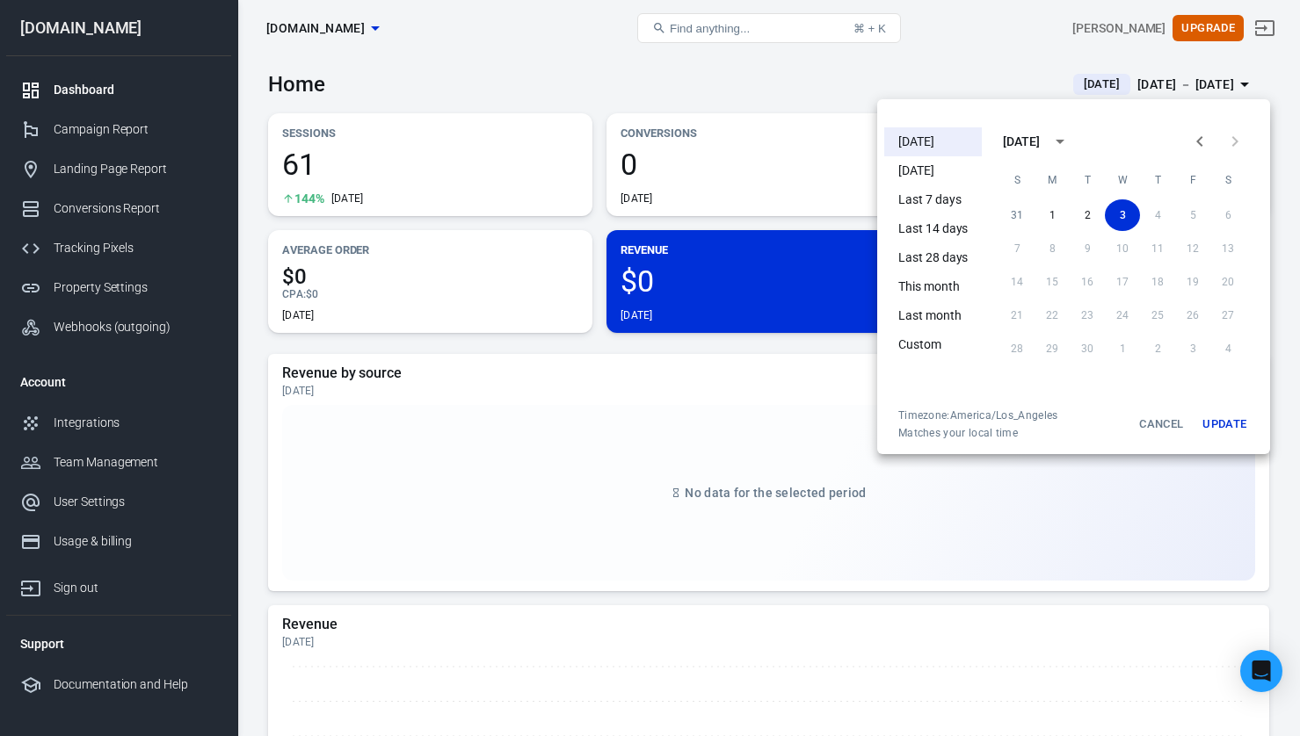
click at [937, 177] on li "[DATE]" at bounding box center [933, 170] width 98 height 29
click at [829, 91] on div at bounding box center [650, 368] width 1300 height 736
